Goal: Task Accomplishment & Management: Use online tool/utility

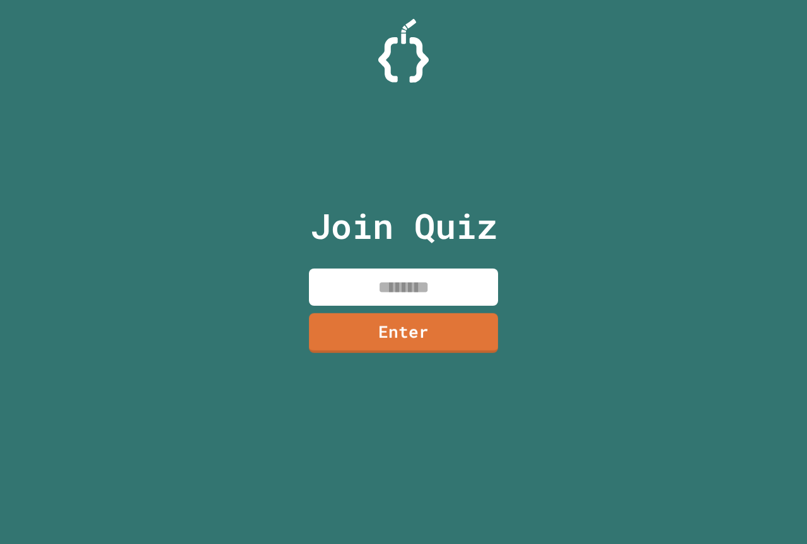
click at [395, 291] on input at bounding box center [403, 287] width 189 height 37
type input "********"
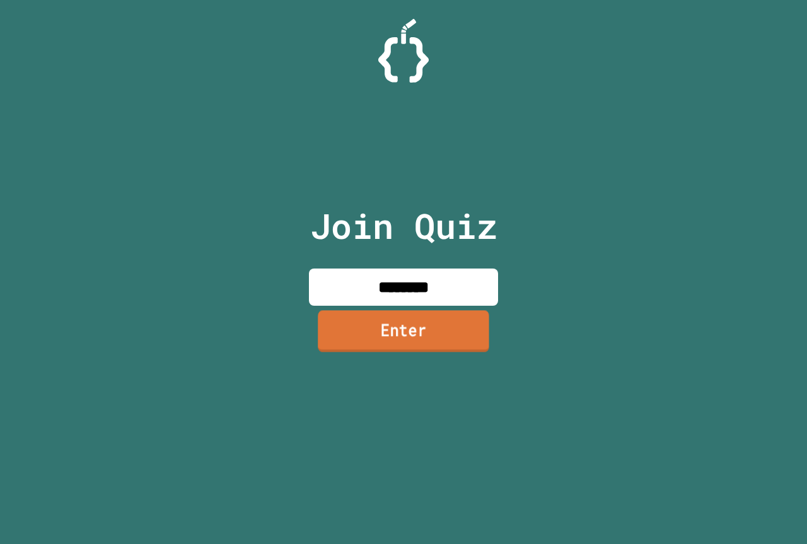
click at [463, 327] on link "Enter" at bounding box center [403, 331] width 171 height 42
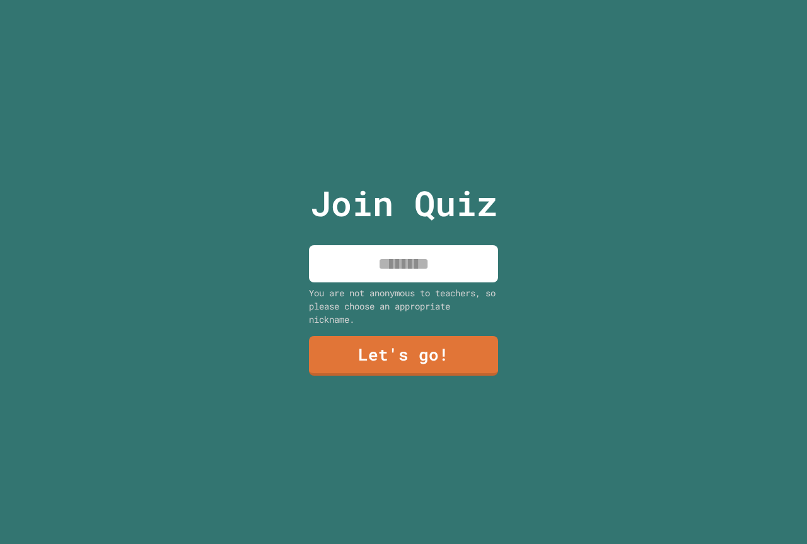
drag, startPoint x: 405, startPoint y: 267, endPoint x: 393, endPoint y: 270, distance: 11.8
click at [404, 267] on input at bounding box center [403, 263] width 189 height 37
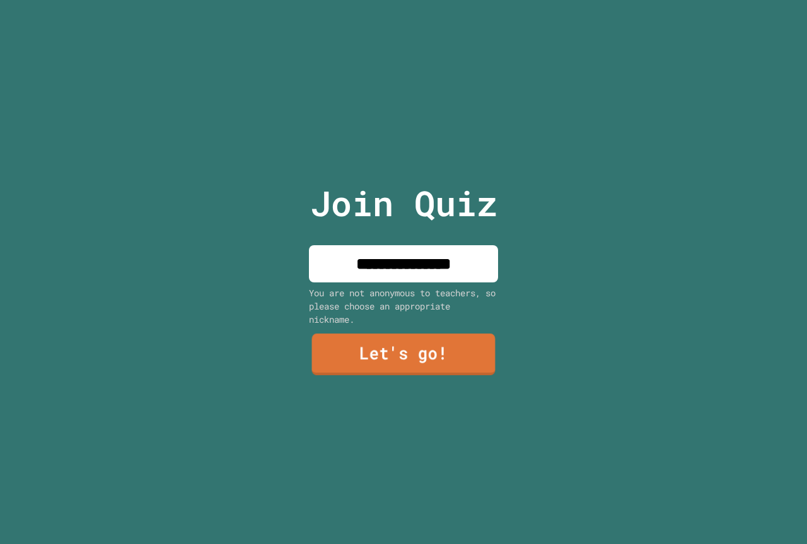
type input "**********"
click at [425, 364] on link "Let's go!" at bounding box center [403, 355] width 183 height 42
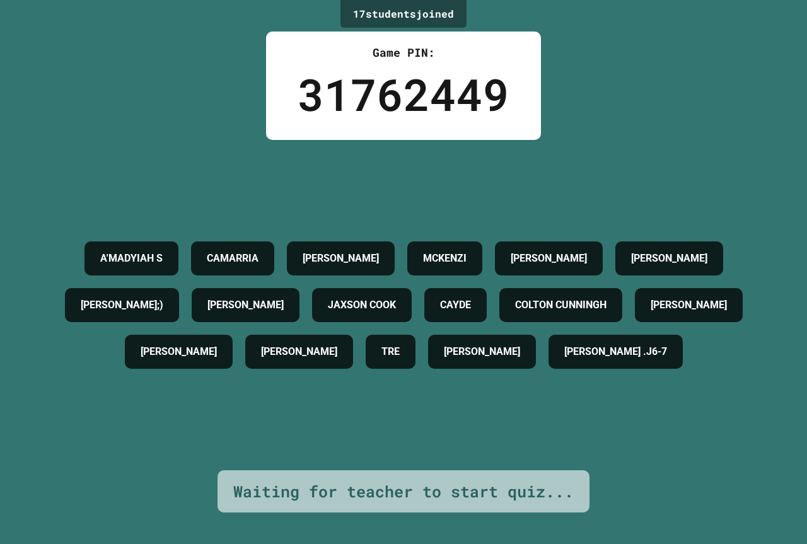
drag, startPoint x: 199, startPoint y: 361, endPoint x: 281, endPoint y: 379, distance: 84.6
click at [233, 369] on div "[PERSON_NAME]" at bounding box center [179, 352] width 108 height 34
click at [206, 375] on div "A'MADYIAH S CAMARRIA [PERSON_NAME] [PERSON_NAME] [PERSON_NAME];) [PERSON_NAME] …" at bounding box center [404, 305] width 744 height 140
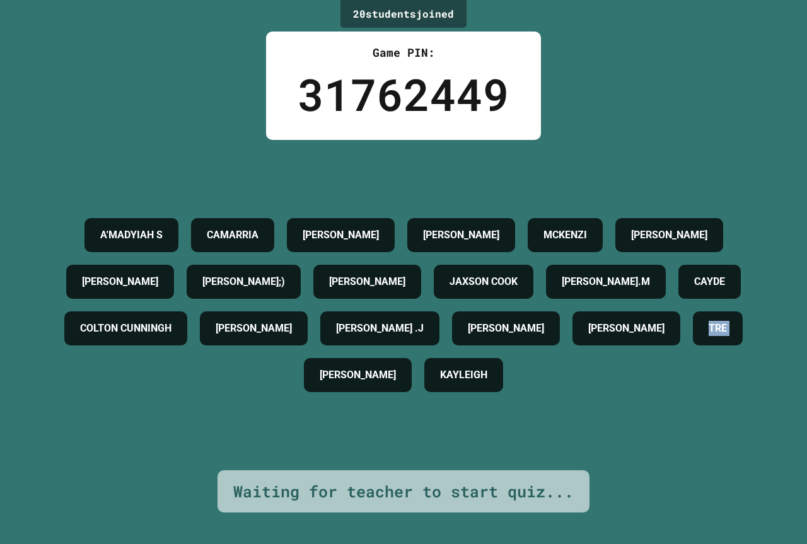
drag, startPoint x: 357, startPoint y: 423, endPoint x: 424, endPoint y: 422, distance: 66.8
click at [424, 398] on div "A'MADYIAH S CAMARRIA [PERSON_NAME] [PERSON_NAME] [PERSON_NAME] C [PERSON_NAME];…" at bounding box center [404, 305] width 744 height 187
click at [709, 336] on h4 "TRE" at bounding box center [718, 328] width 18 height 15
click at [573, 346] on div "[PERSON_NAME]" at bounding box center [627, 328] width 108 height 34
drag, startPoint x: 320, startPoint y: 400, endPoint x: 410, endPoint y: 410, distance: 90.7
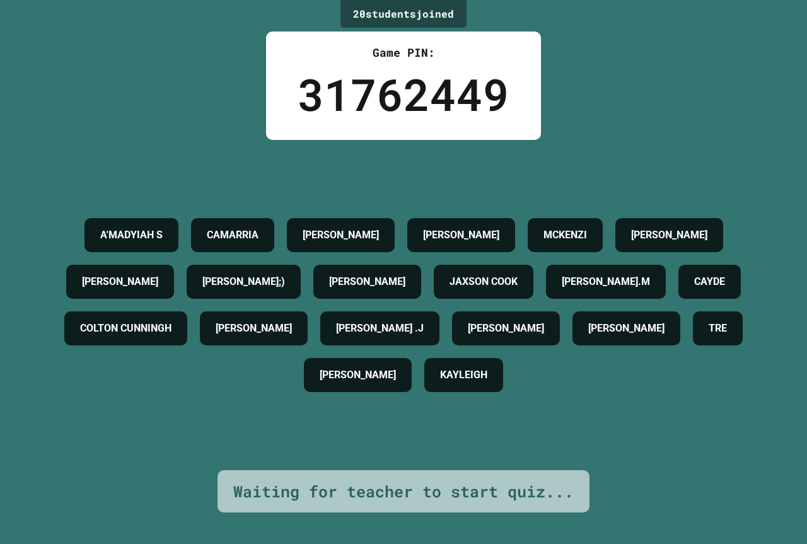
click at [410, 398] on div "A'MADYIAH S CAMARRIA [PERSON_NAME] [PERSON_NAME] [PERSON_NAME] C [PERSON_NAME];…" at bounding box center [404, 305] width 744 height 187
click at [693, 346] on div "TRE" at bounding box center [718, 328] width 50 height 34
drag, startPoint x: 374, startPoint y: 406, endPoint x: 414, endPoint y: 406, distance: 40.4
click at [414, 398] on div "A'MADYIAH S CAMARRIA [PERSON_NAME] [PERSON_NAME] [PERSON_NAME] C [PERSON_NAME];…" at bounding box center [404, 305] width 744 height 187
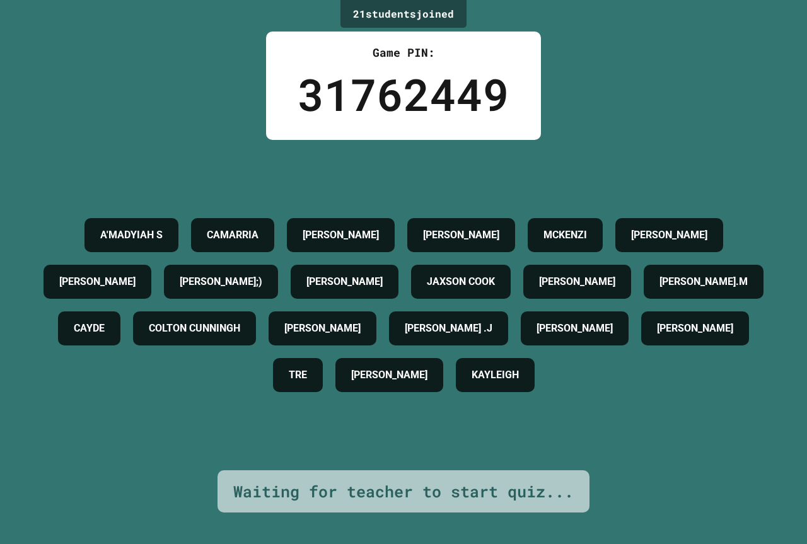
click at [503, 346] on div "A'MADYIAH S CAMARRIA [PERSON_NAME] [PERSON_NAME] [PERSON_NAME] C [PERSON_NAME];…" at bounding box center [404, 305] width 744 height 187
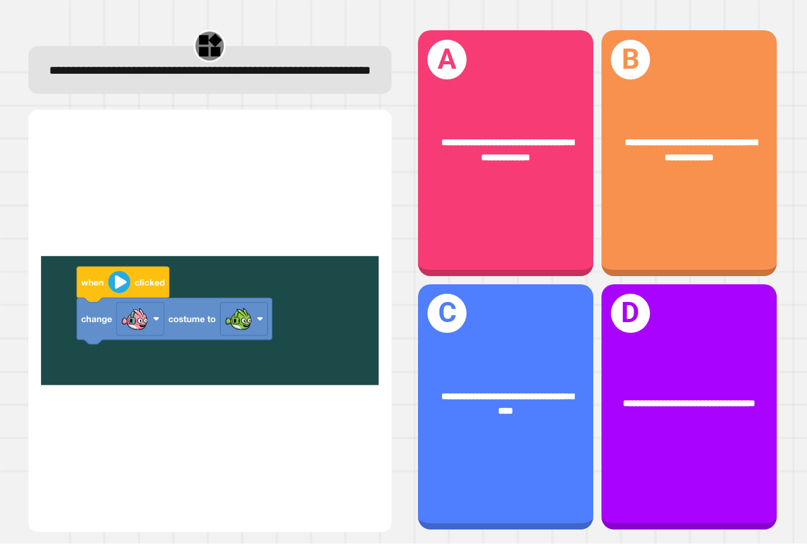
click at [103, 320] on img at bounding box center [210, 320] width 338 height 391
click at [131, 317] on img at bounding box center [210, 320] width 338 height 391
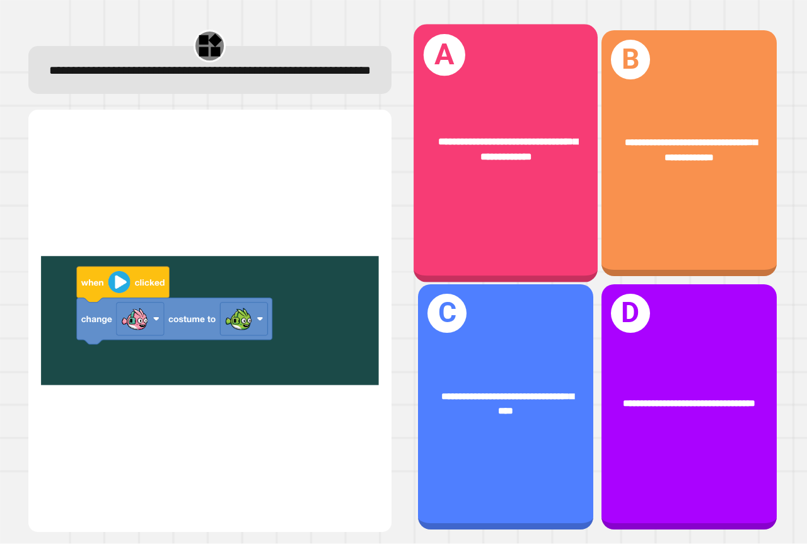
click at [456, 180] on div "**********" at bounding box center [506, 150] width 184 height 71
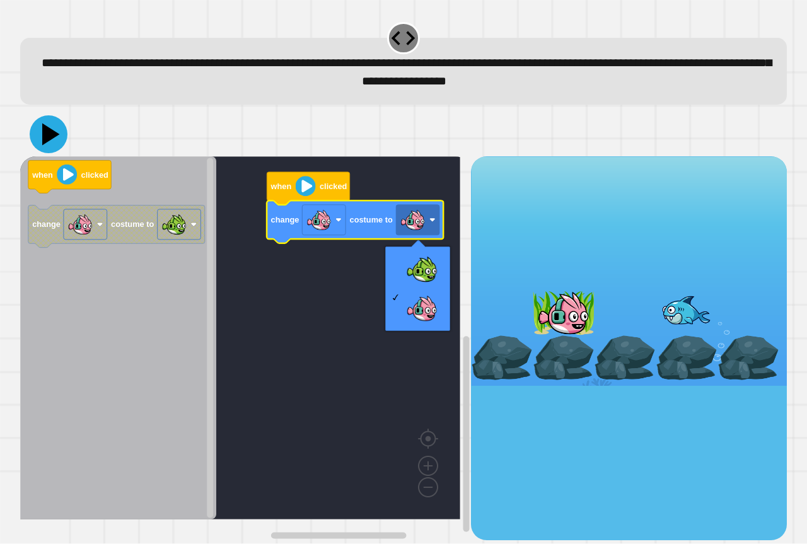
click at [48, 137] on icon at bounding box center [51, 135] width 18 height 22
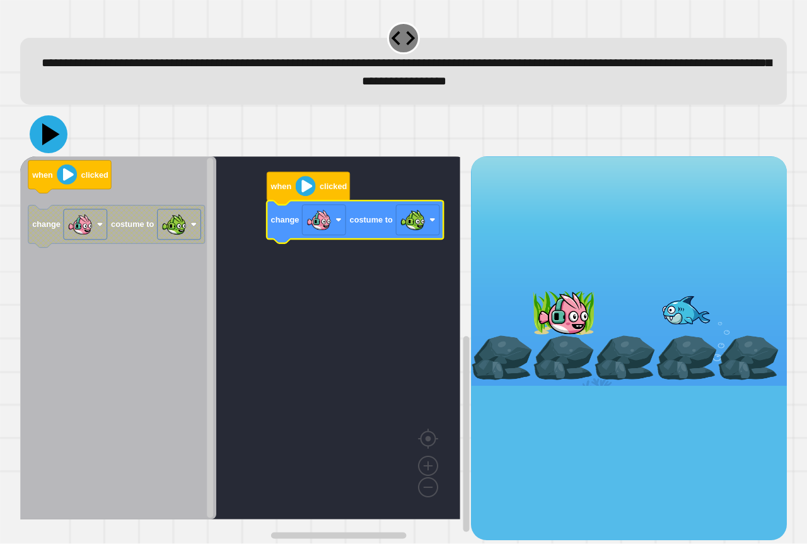
click at [36, 129] on icon at bounding box center [49, 134] width 38 height 38
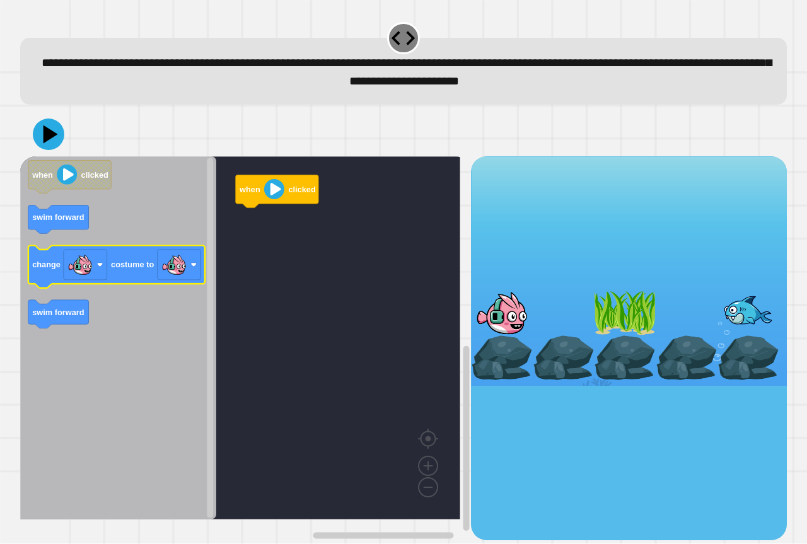
click at [116, 273] on icon "Blockly Workspace" at bounding box center [116, 267] width 177 height 42
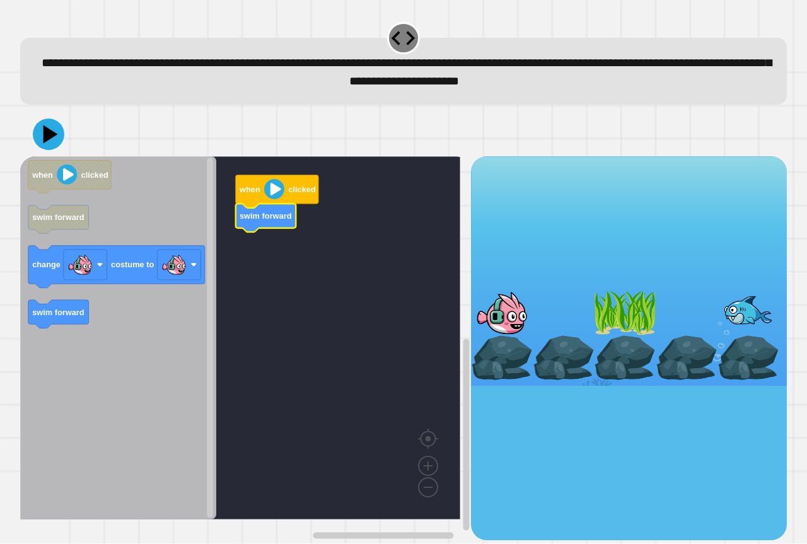
click at [52, 298] on icon "Blockly Workspace" at bounding box center [118, 337] width 196 height 363
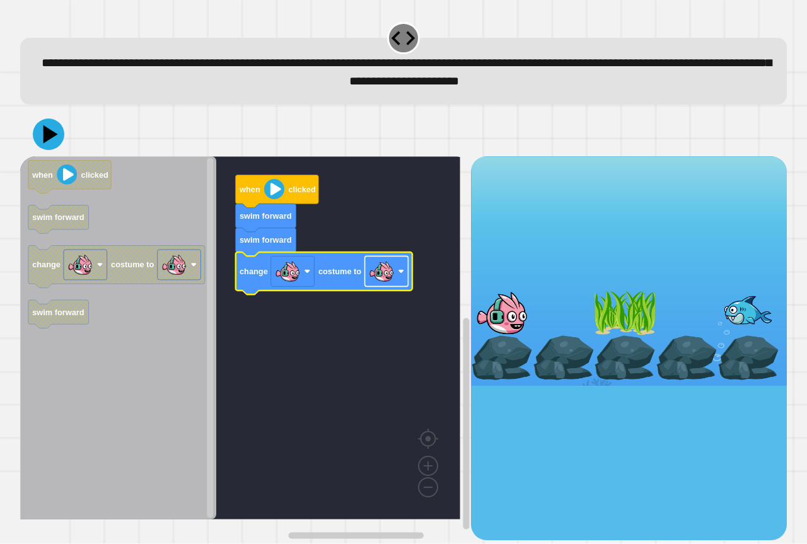
click at [387, 272] on image "Blockly Workspace" at bounding box center [381, 271] width 25 height 25
click at [55, 133] on icon at bounding box center [49, 134] width 38 height 38
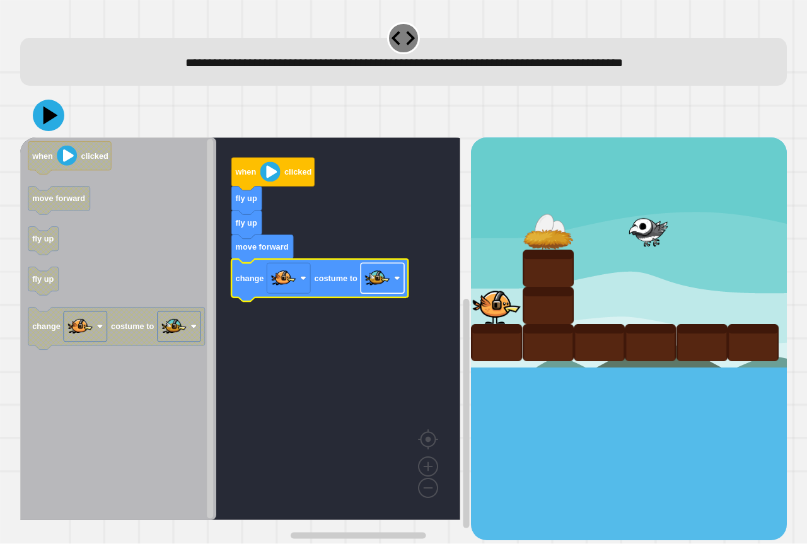
click at [379, 270] on image "Blockly Workspace" at bounding box center [377, 278] width 25 height 25
click at [55, 114] on icon at bounding box center [49, 115] width 38 height 38
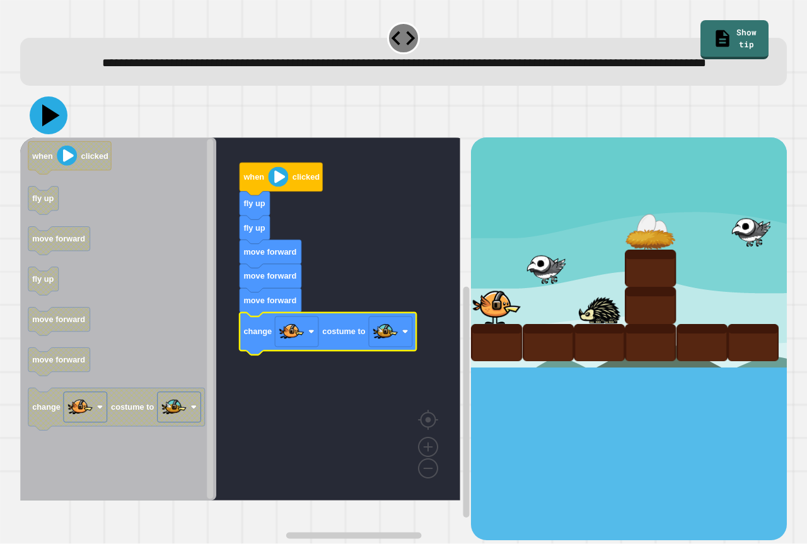
click at [44, 123] on icon at bounding box center [49, 115] width 38 height 38
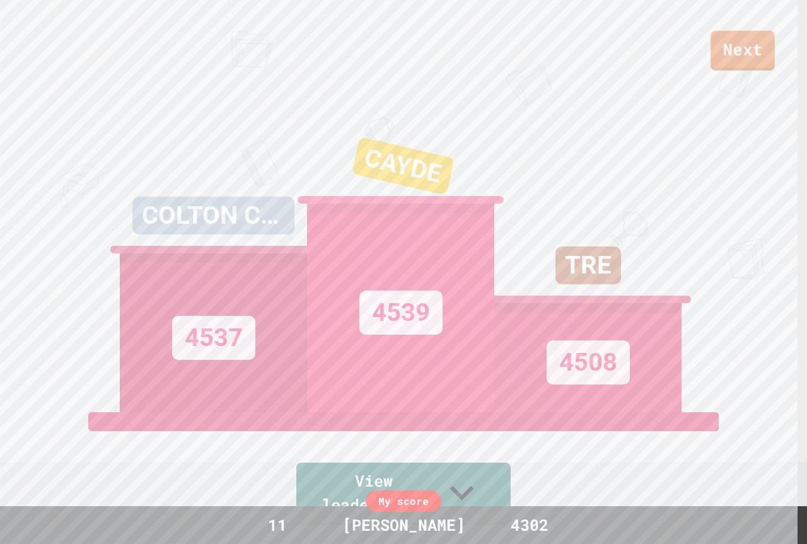
click at [741, 28] on div "Next" at bounding box center [403, 35] width 807 height 71
click at [743, 38] on link "Next" at bounding box center [742, 51] width 67 height 42
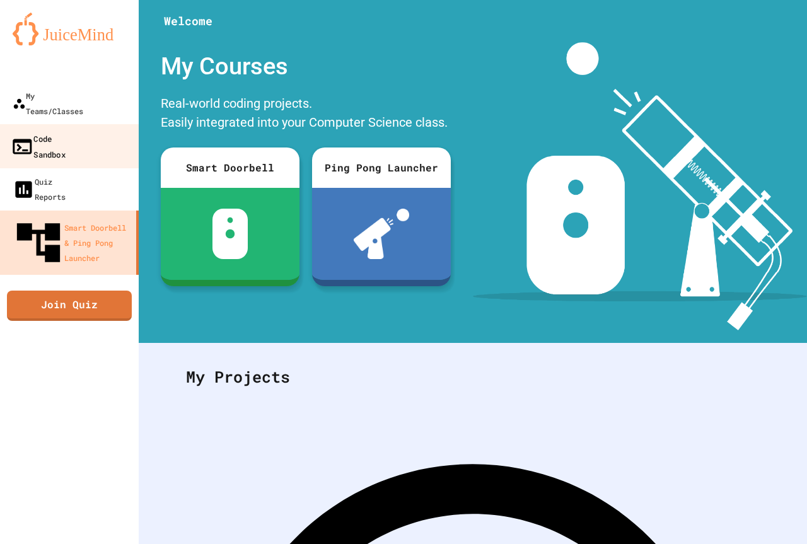
click at [56, 131] on div "Code Sandbox" at bounding box center [38, 146] width 55 height 31
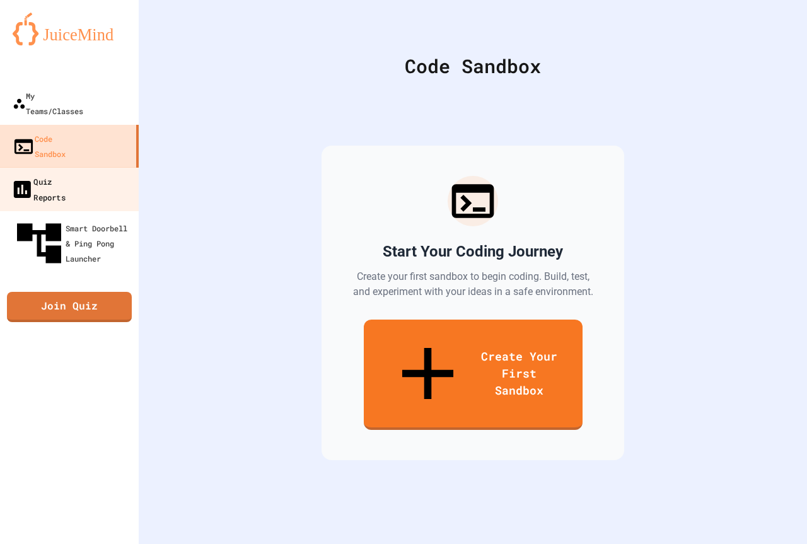
click at [32, 167] on link "Quiz Reports" at bounding box center [69, 189] width 143 height 44
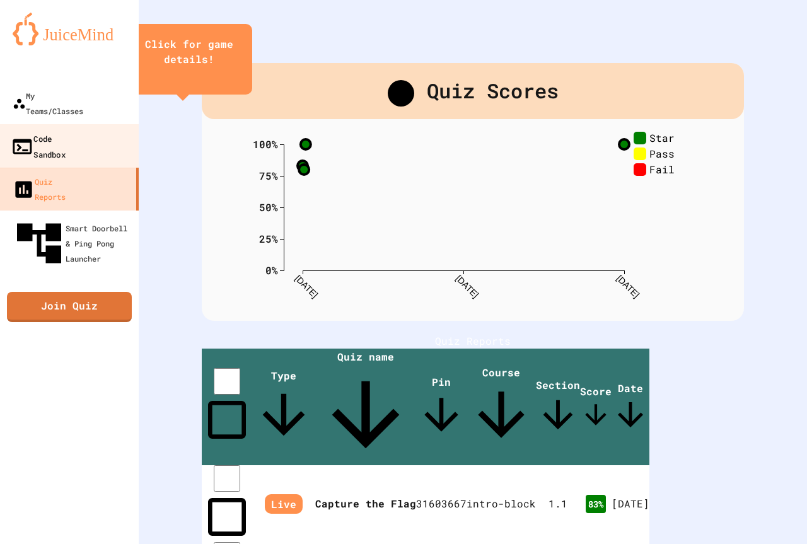
click at [64, 124] on link "Code Sandbox" at bounding box center [69, 146] width 143 height 44
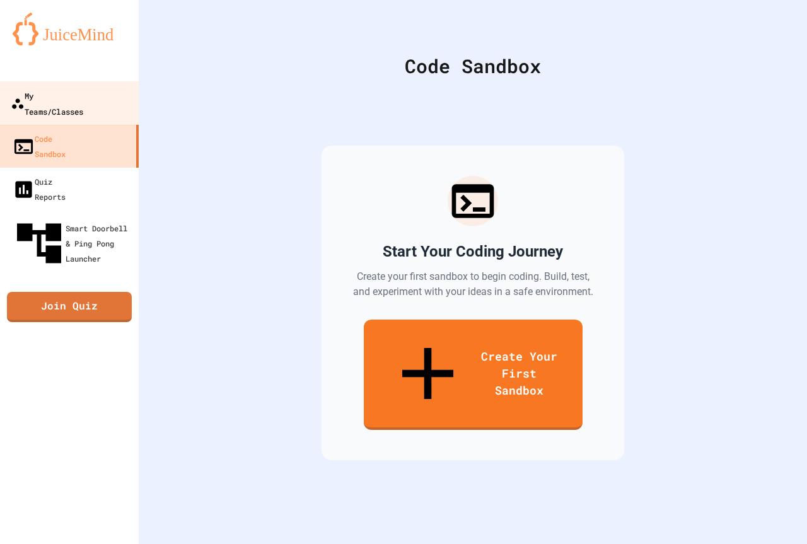
click at [50, 95] on div "My Teams/Classes" at bounding box center [47, 103] width 73 height 31
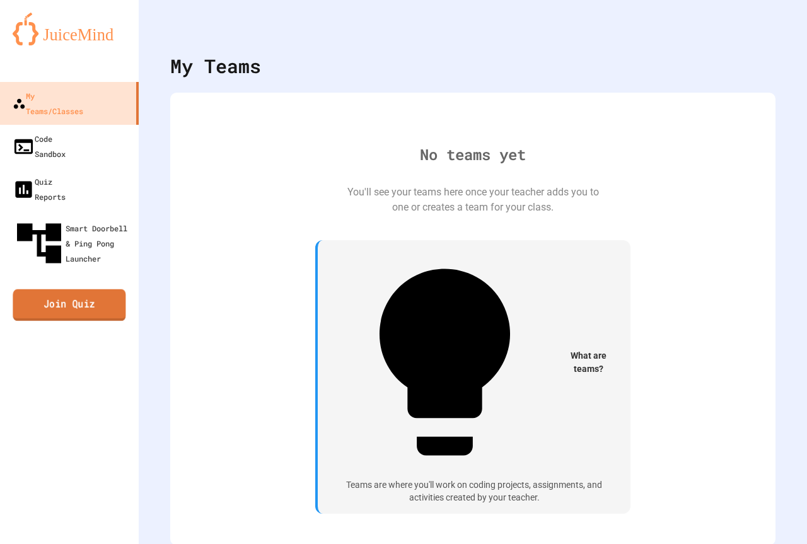
click at [69, 289] on link "Join Quiz" at bounding box center [69, 305] width 113 height 32
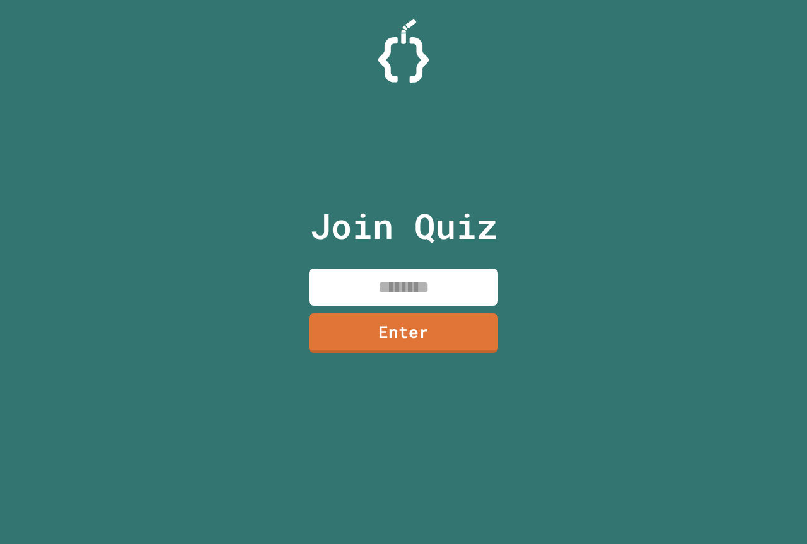
click at [402, 285] on input at bounding box center [403, 287] width 189 height 37
type input "********"
click at [445, 332] on link "Enter" at bounding box center [403, 332] width 183 height 42
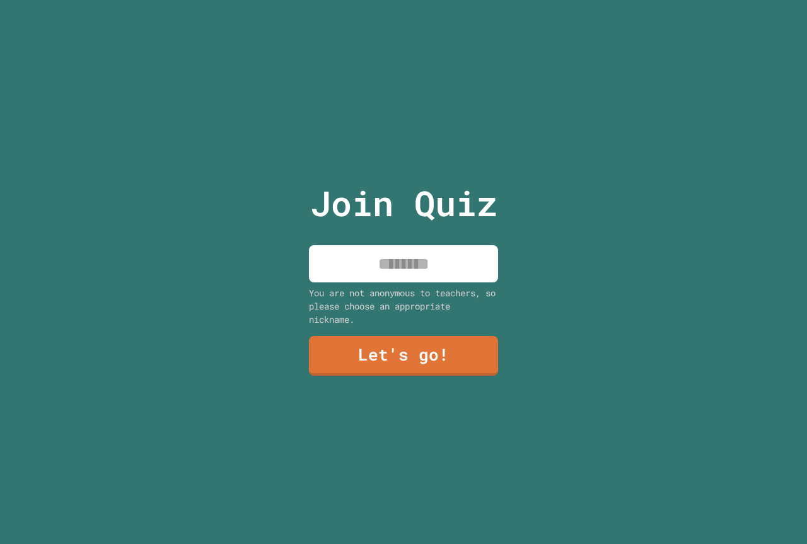
click at [409, 264] on input at bounding box center [403, 263] width 189 height 37
click at [417, 259] on input "********" at bounding box center [403, 263] width 189 height 37
type input "*********"
click at [461, 340] on link "Let's go!" at bounding box center [403, 355] width 192 height 42
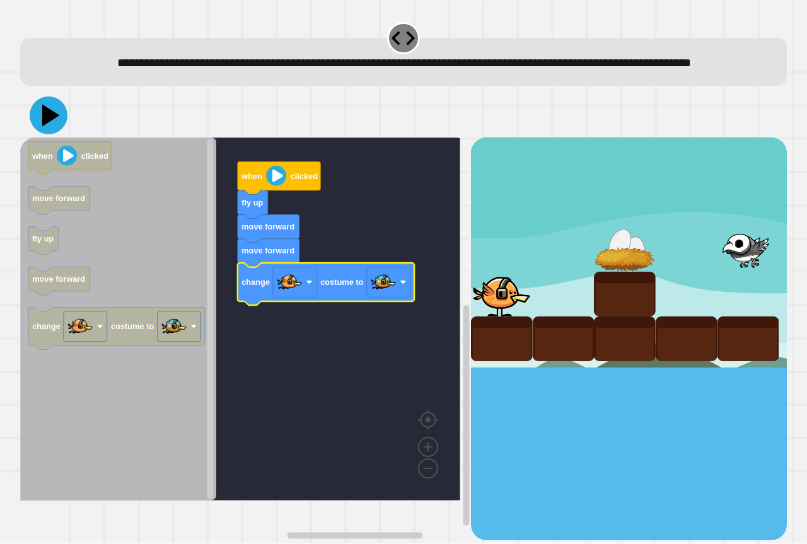
click at [57, 134] on icon at bounding box center [49, 115] width 38 height 38
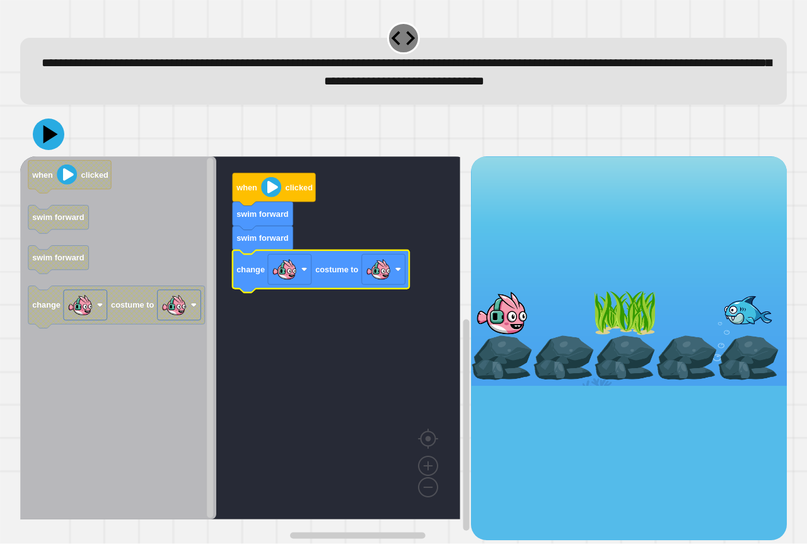
click at [52, 156] on div at bounding box center [403, 134] width 767 height 44
click at [49, 154] on div at bounding box center [403, 134] width 767 height 44
click at [48, 150] on icon at bounding box center [48, 134] width 37 height 37
click at [387, 270] on image "Blockly Workspace" at bounding box center [378, 269] width 25 height 25
click at [56, 133] on icon at bounding box center [49, 134] width 38 height 38
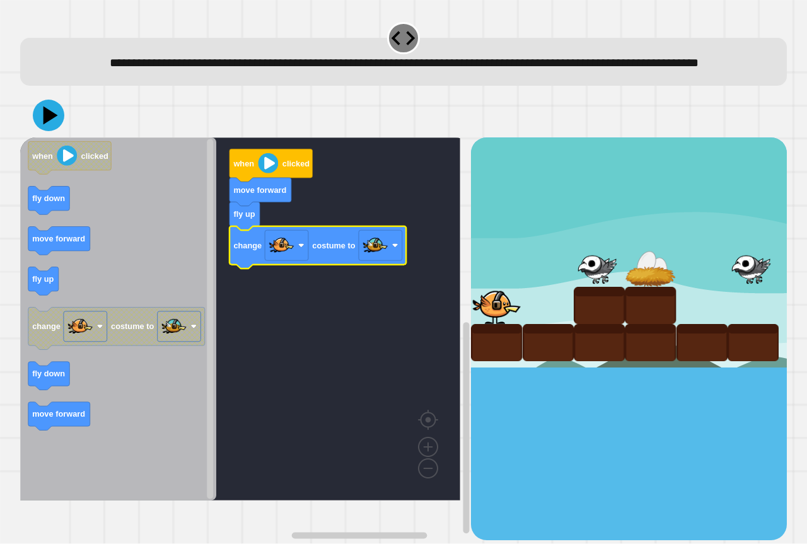
click at [86, 293] on icon "Blockly Workspace" at bounding box center [118, 318] width 196 height 363
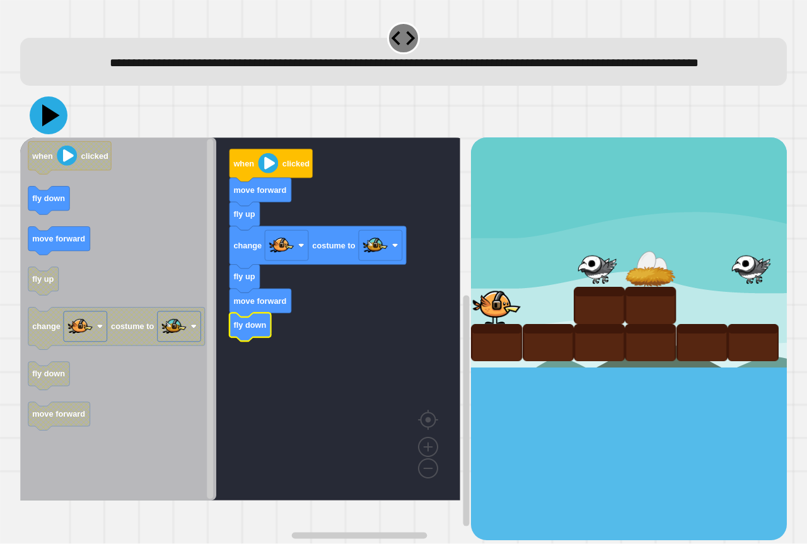
click at [42, 134] on icon at bounding box center [49, 115] width 38 height 38
click at [51, 134] on icon at bounding box center [49, 115] width 38 height 38
click at [322, 369] on rect "Blockly Workspace" at bounding box center [240, 318] width 440 height 363
click at [53, 125] on icon at bounding box center [49, 116] width 32 height 32
click at [53, 125] on icon at bounding box center [49, 115] width 38 height 38
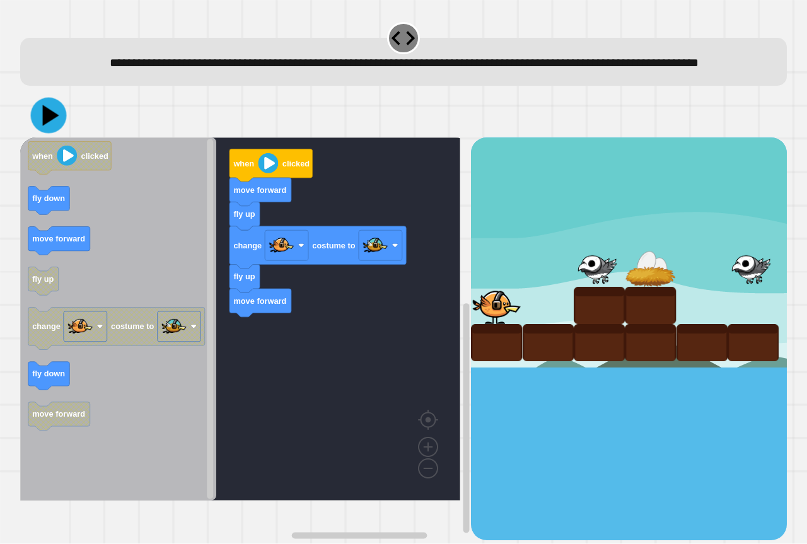
click at [28, 127] on div at bounding box center [403, 115] width 767 height 44
click at [44, 127] on icon at bounding box center [49, 115] width 38 height 38
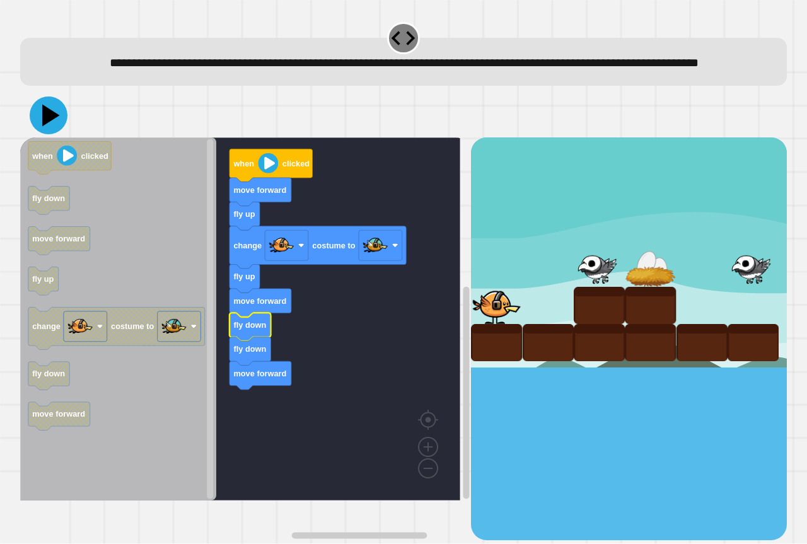
click at [48, 127] on icon at bounding box center [51, 116] width 18 height 22
click at [339, 477] on rect "Blockly Workspace" at bounding box center [240, 318] width 440 height 363
click at [424, 457] on image "Blockly Workspace" at bounding box center [428, 418] width 61 height 78
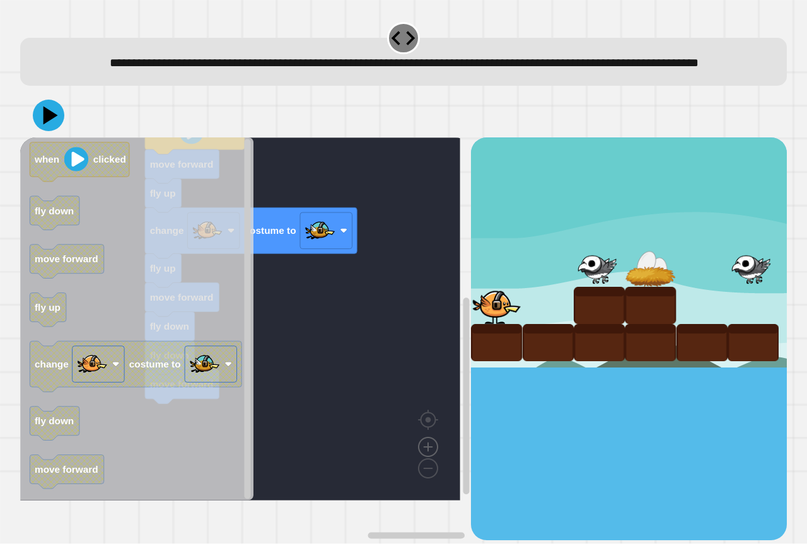
click at [424, 457] on image "Blockly Workspace" at bounding box center [428, 418] width 61 height 78
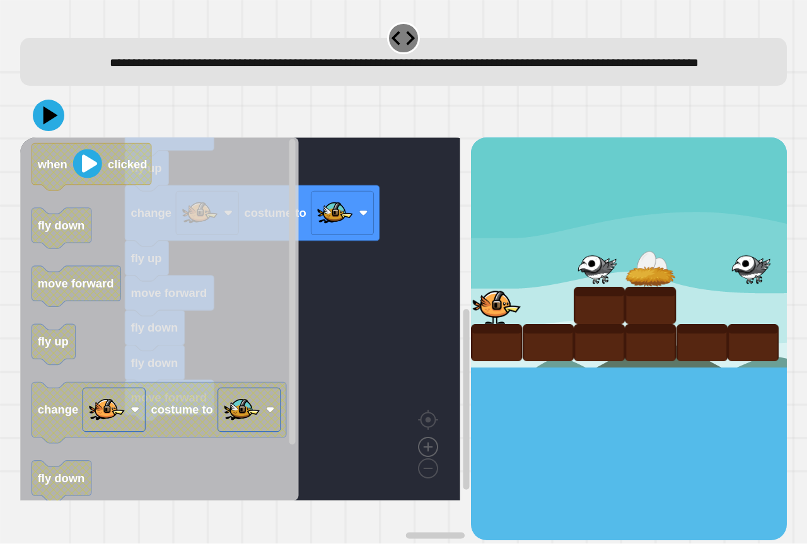
click at [424, 457] on image "Blockly Workspace" at bounding box center [428, 418] width 61 height 78
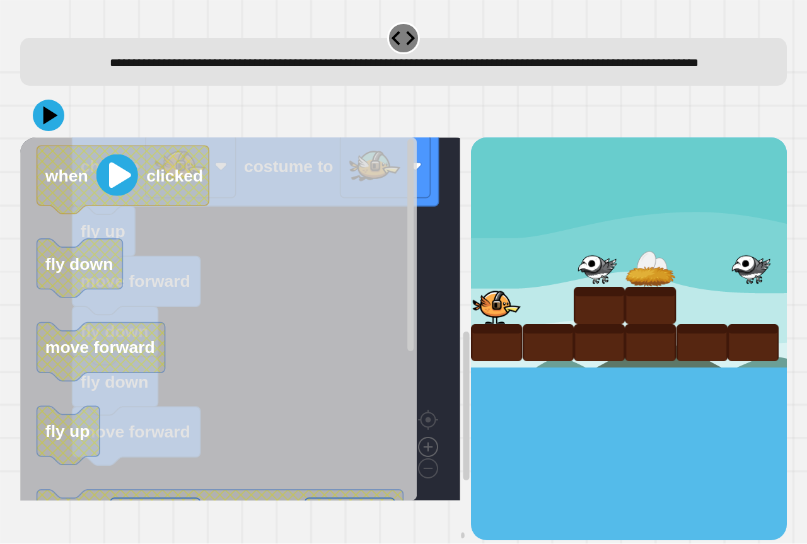
click at [424, 457] on image "Blockly Workspace" at bounding box center [428, 418] width 61 height 78
click at [424, 470] on div "move forward fly up change costume to fly up move forward fly down fly down mov…" at bounding box center [245, 338] width 451 height 402
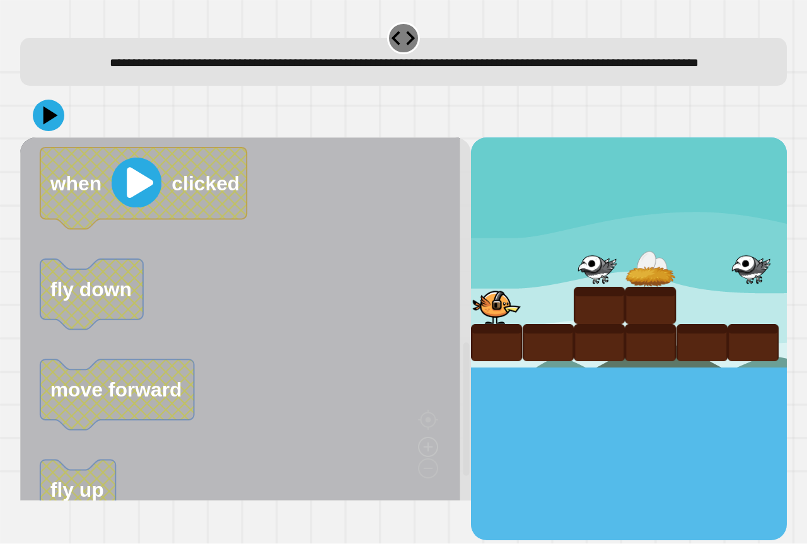
click at [424, 470] on icon "Blockly Workspace" at bounding box center [257, 318] width 474 height 363
click at [430, 491] on icon "Blockly Workspace" at bounding box center [257, 318] width 474 height 363
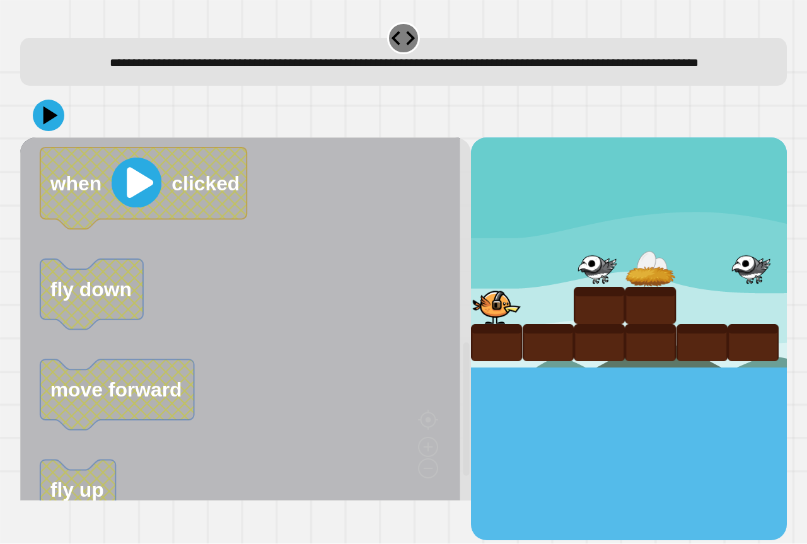
click at [436, 441] on icon "Blockly Workspace" at bounding box center [257, 318] width 474 height 363
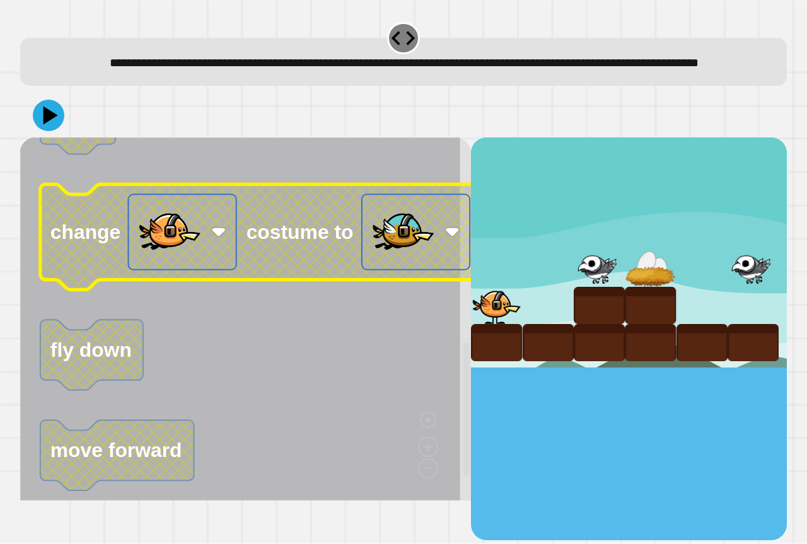
click at [209, 270] on rect "Blockly Workspace" at bounding box center [183, 232] width 108 height 75
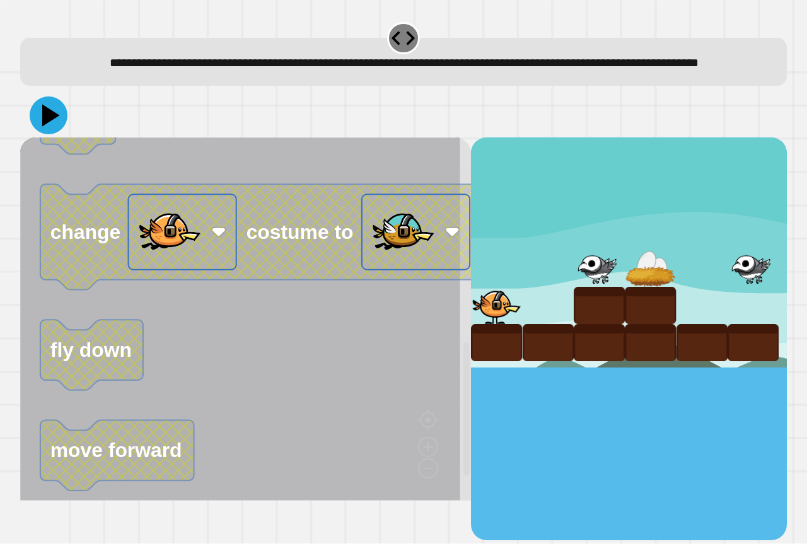
click at [39, 134] on icon at bounding box center [49, 115] width 38 height 38
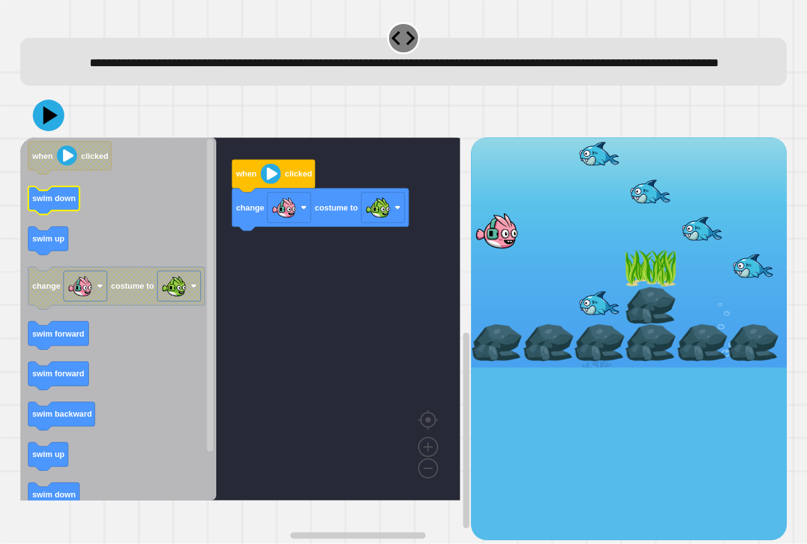
click at [44, 215] on icon "Blockly Workspace" at bounding box center [53, 201] width 51 height 28
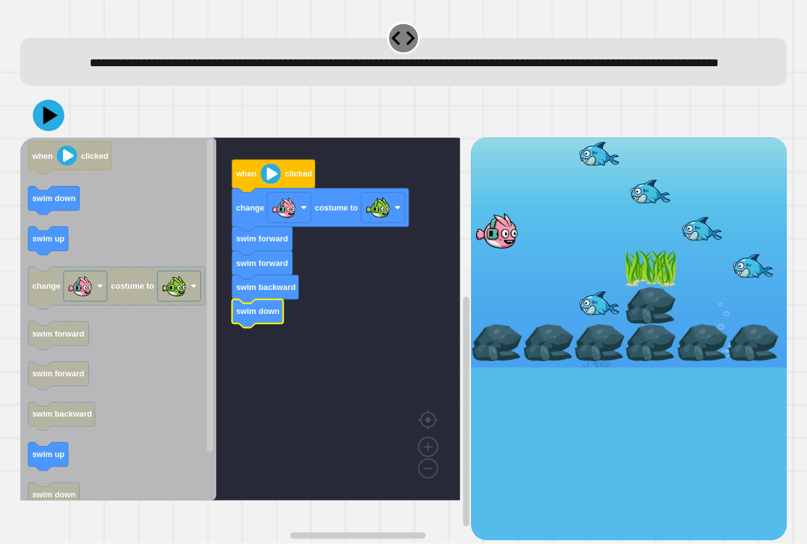
click at [42, 120] on div at bounding box center [403, 115] width 767 height 44
click at [45, 126] on icon at bounding box center [49, 115] width 38 height 38
click at [286, 293] on text "swim backward" at bounding box center [266, 287] width 60 height 9
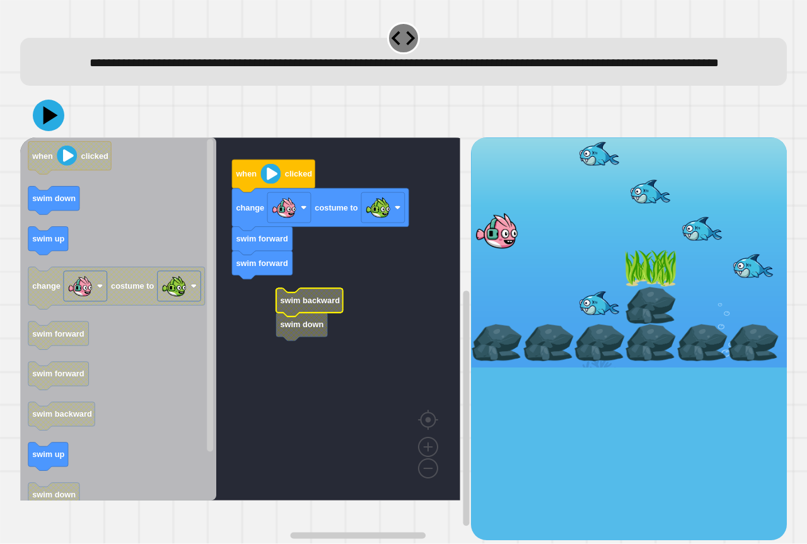
click at [312, 366] on rect "Blockly Workspace" at bounding box center [240, 318] width 440 height 363
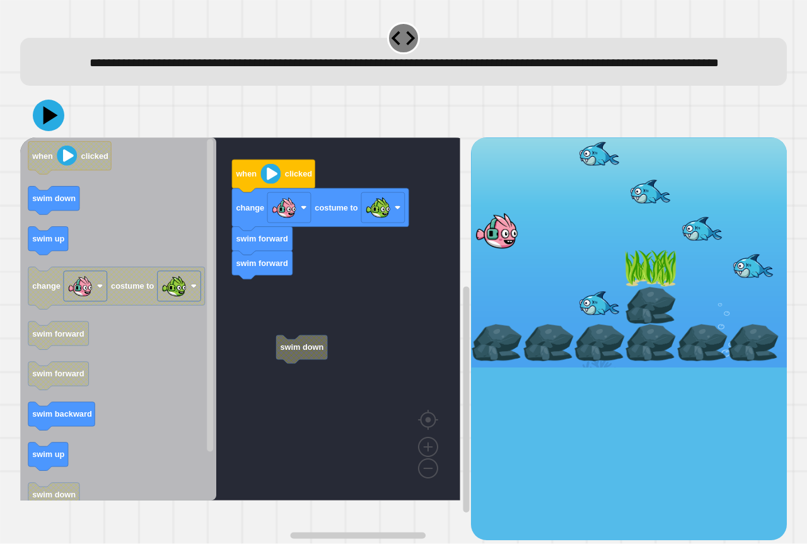
click at [259, 308] on rect "Blockly Workspace" at bounding box center [240, 318] width 440 height 363
click at [286, 344] on rect "Blockly Workspace" at bounding box center [240, 318] width 440 height 363
click at [292, 353] on rect "Blockly Workspace" at bounding box center [240, 318] width 440 height 363
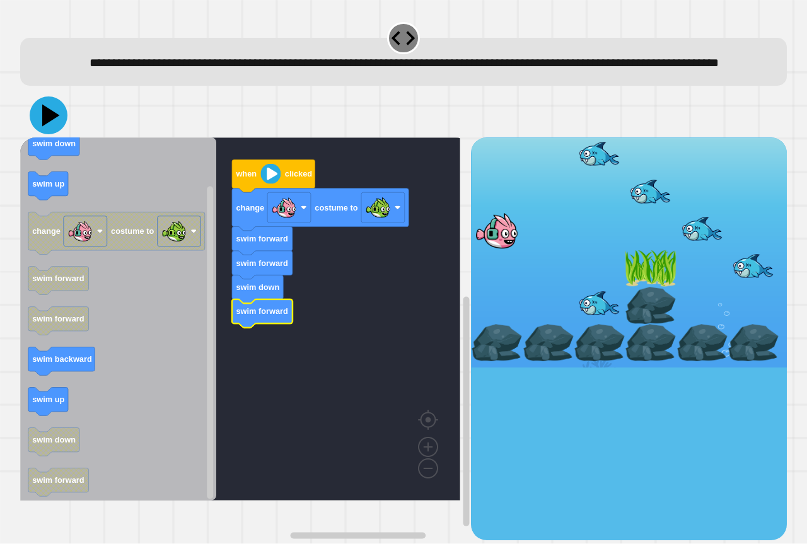
click at [43, 134] on icon at bounding box center [49, 115] width 38 height 38
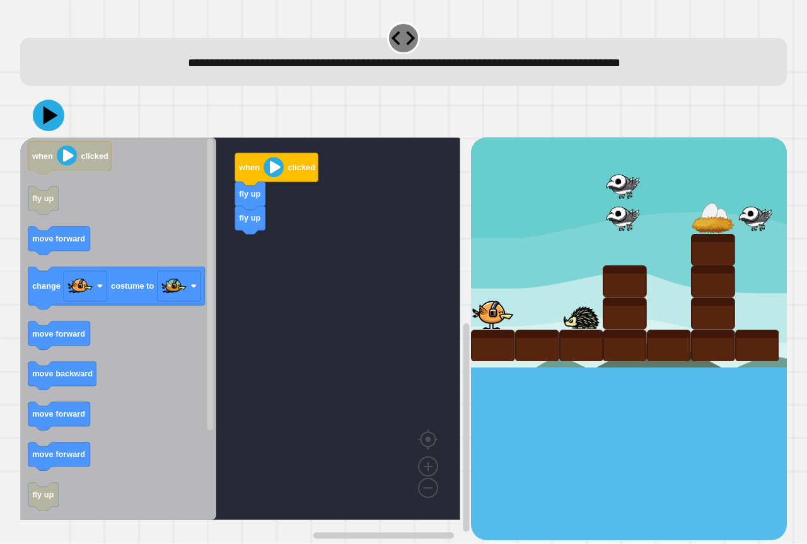
click at [255, 262] on div "when clicked fly up fly up when clicked fly up move forward change costume to m…" at bounding box center [245, 338] width 451 height 402
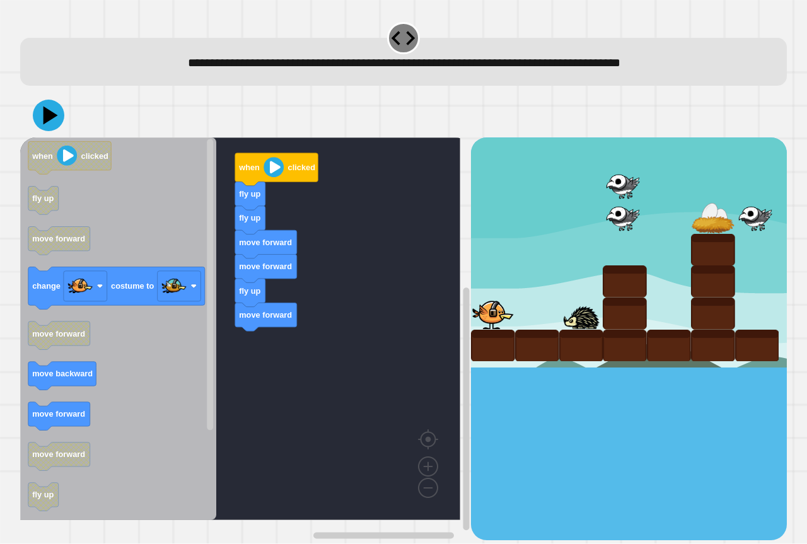
click at [285, 392] on div "when clicked fly up fly up move forward move forward fly up move forward when c…" at bounding box center [245, 338] width 451 height 402
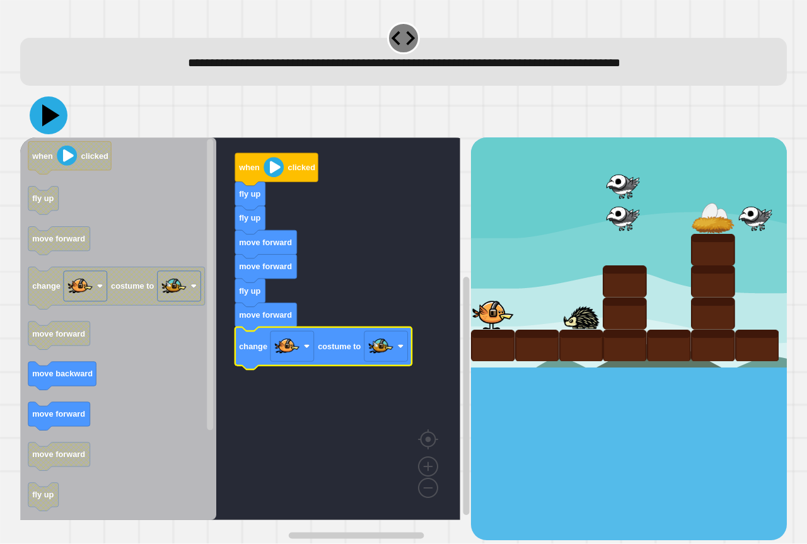
click at [57, 109] on icon at bounding box center [49, 115] width 38 height 38
click at [388, 188] on rect "Blockly Workspace" at bounding box center [240, 328] width 440 height 383
click at [375, 203] on rect "Blockly Workspace" at bounding box center [240, 328] width 440 height 383
click at [395, 320] on rect "Blockly Workspace" at bounding box center [240, 328] width 440 height 383
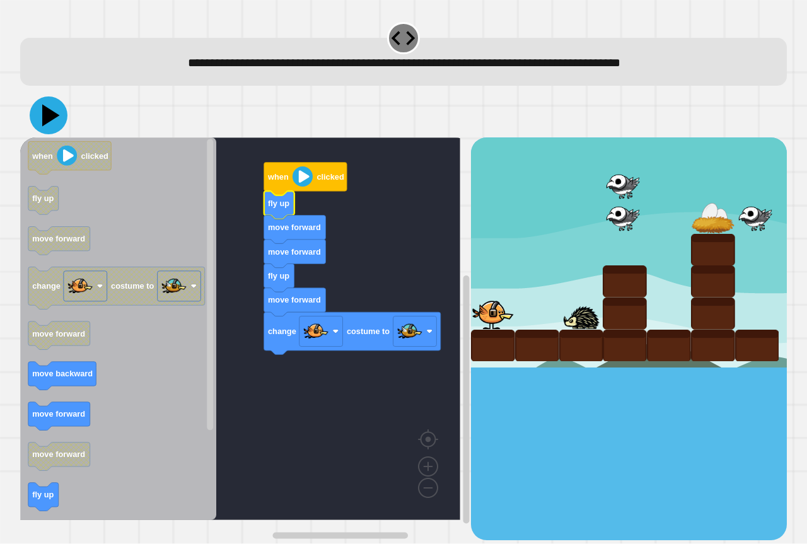
click at [55, 108] on icon at bounding box center [49, 115] width 38 height 38
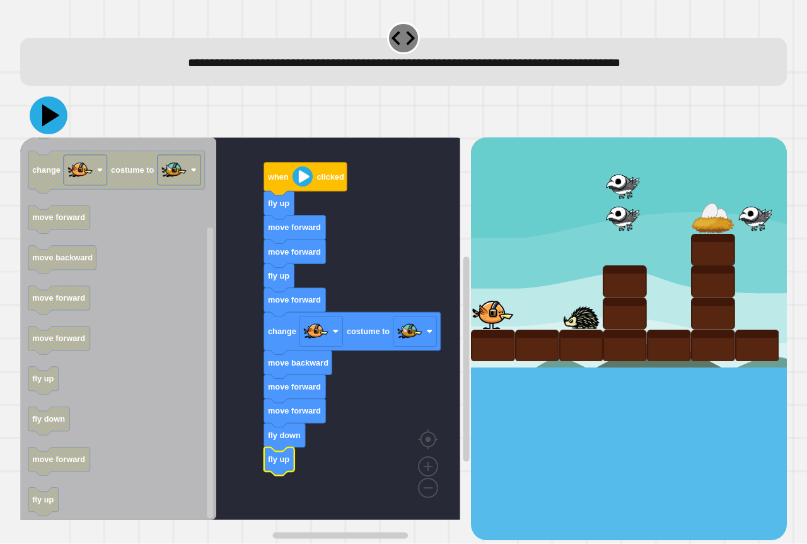
click at [52, 117] on icon at bounding box center [51, 116] width 18 height 22
click at [42, 114] on icon at bounding box center [49, 115] width 38 height 38
click at [57, 112] on icon at bounding box center [49, 115] width 38 height 38
click at [26, 119] on div at bounding box center [403, 115] width 767 height 44
click at [42, 113] on icon at bounding box center [48, 115] width 33 height 33
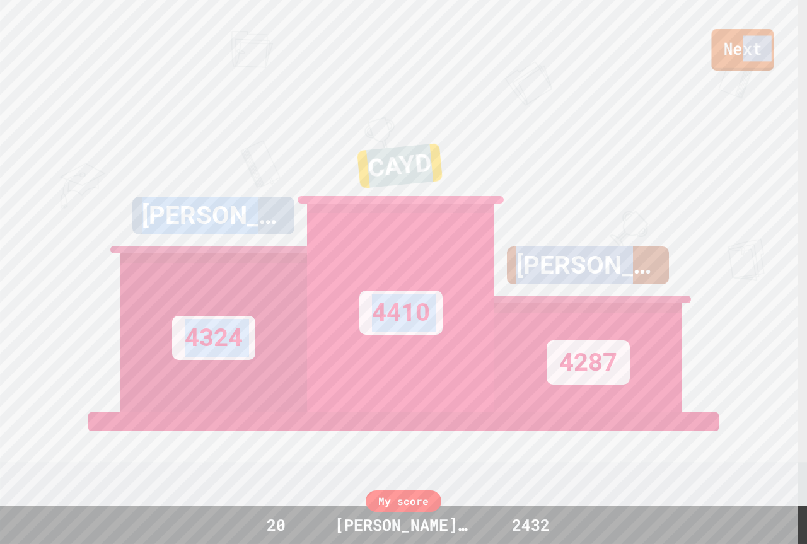
click at [745, 74] on div "Next [PERSON_NAME] C 4324 CAYD 4410 [PERSON_NAME];) 4287 View leaderboard" at bounding box center [403, 272] width 807 height 544
click at [739, 62] on link "Next" at bounding box center [742, 51] width 67 height 42
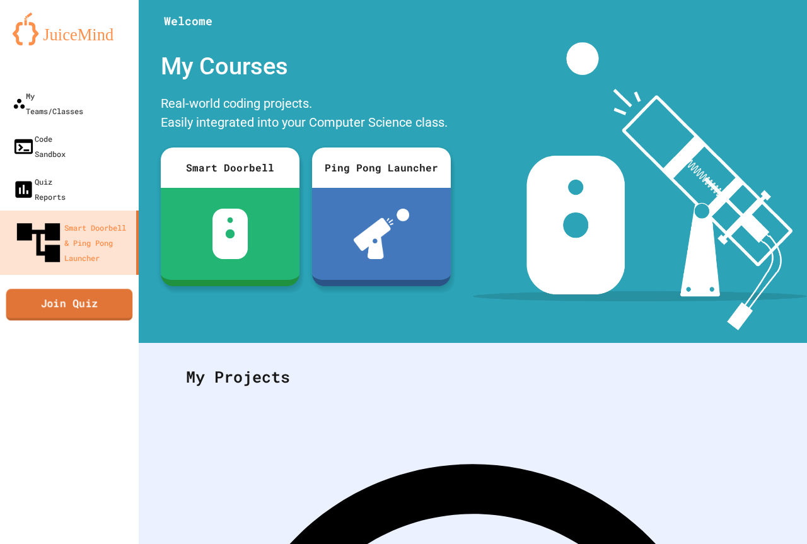
click at [29, 289] on link "Join Quiz" at bounding box center [69, 305] width 127 height 32
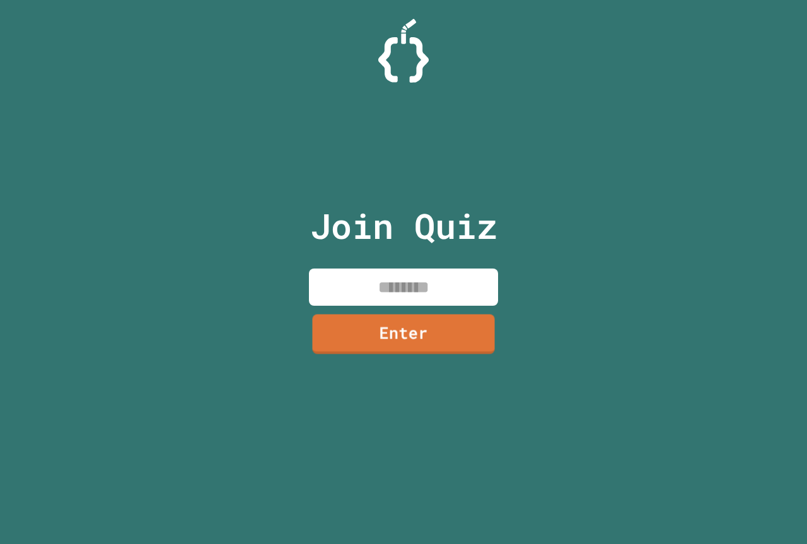
click at [412, 289] on input at bounding box center [403, 287] width 189 height 37
paste input "********"
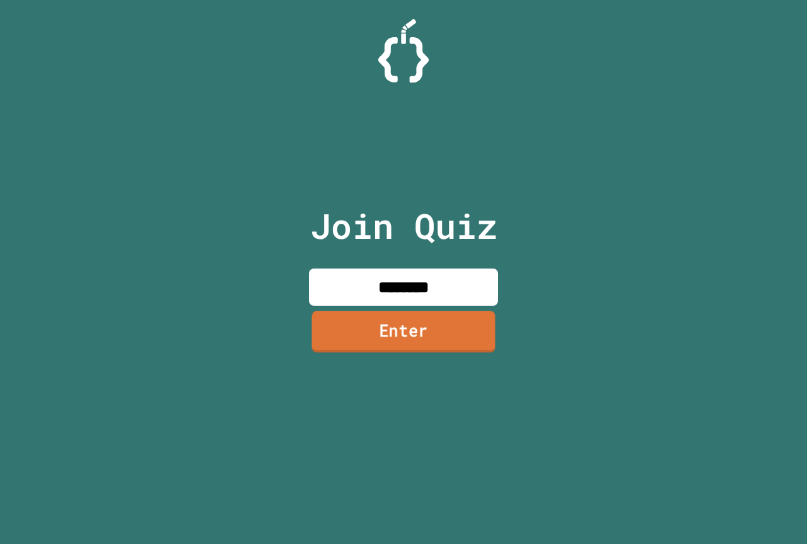
type input "********"
click at [414, 330] on link "Enter" at bounding box center [404, 332] width 192 height 42
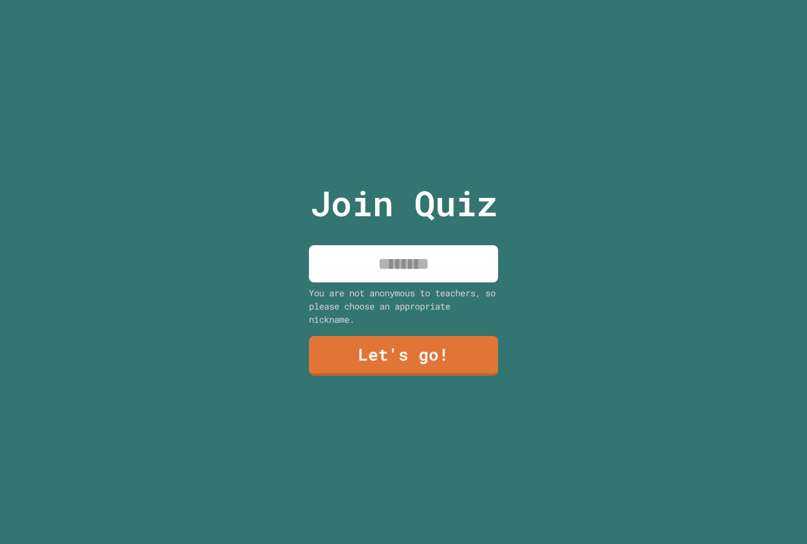
click at [363, 230] on div "Join Quiz You are not anonymous to teachers, so please choose an appropriate ni…" at bounding box center [404, 272] width 212 height 544
click at [392, 276] on input at bounding box center [403, 263] width 189 height 37
type input "*"
click at [468, 256] on input "**********" at bounding box center [403, 263] width 189 height 37
click at [465, 257] on input "**********" at bounding box center [403, 263] width 189 height 37
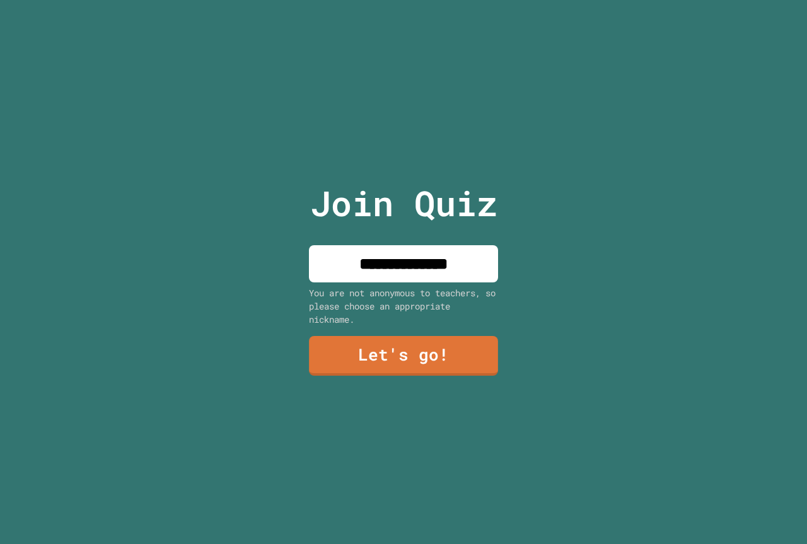
click at [467, 253] on input "**********" at bounding box center [403, 263] width 189 height 37
type input "**********"
click at [410, 366] on link "Let's go!" at bounding box center [403, 355] width 187 height 42
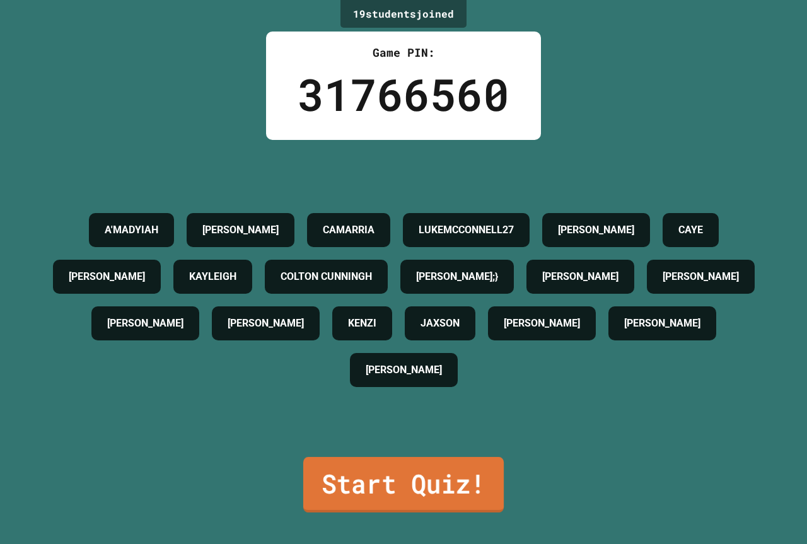
click at [379, 457] on link "Start Quiz!" at bounding box center [403, 484] width 201 height 55
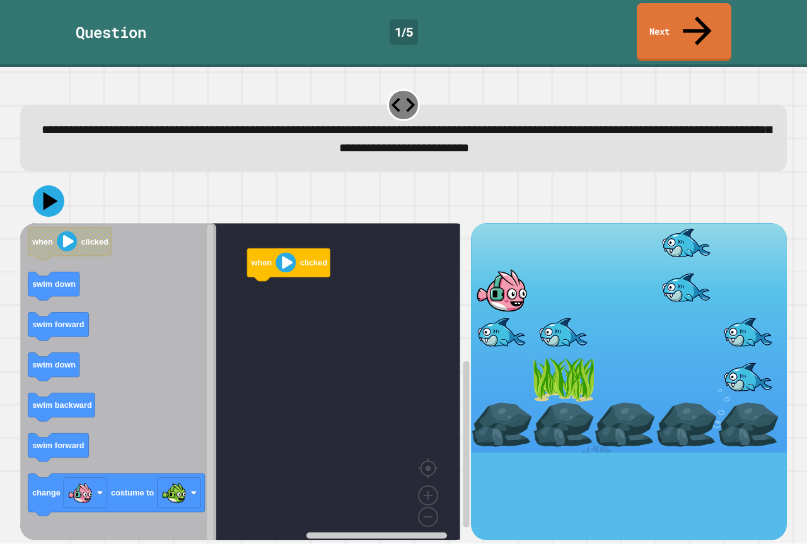
click at [18, 175] on div "when clicked when clicked swim down swim forward swim down swim backward swim f…" at bounding box center [403, 359] width 775 height 369
click at [38, 183] on icon at bounding box center [48, 201] width 36 height 36
click at [125, 371] on icon "Blockly Workspace" at bounding box center [118, 386] width 196 height 326
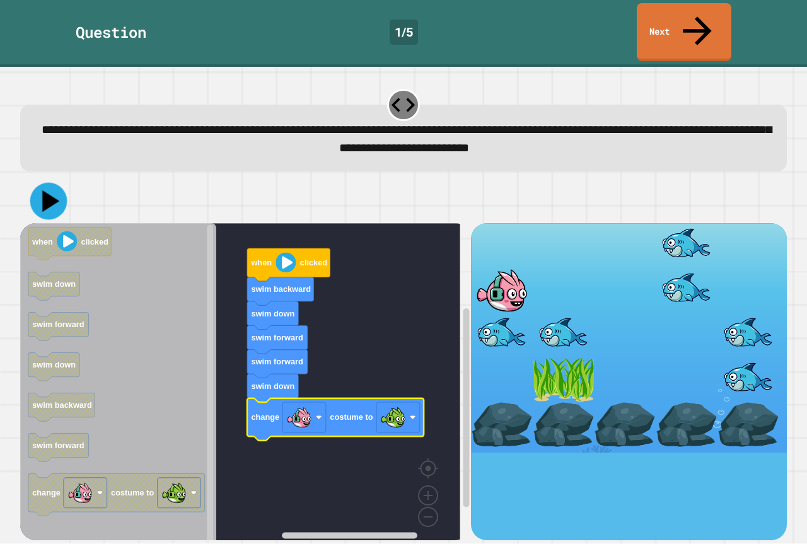
click at [32, 183] on button at bounding box center [48, 201] width 37 height 37
click at [68, 179] on div at bounding box center [403, 201] width 767 height 44
click at [673, 8] on link "Next" at bounding box center [684, 32] width 95 height 58
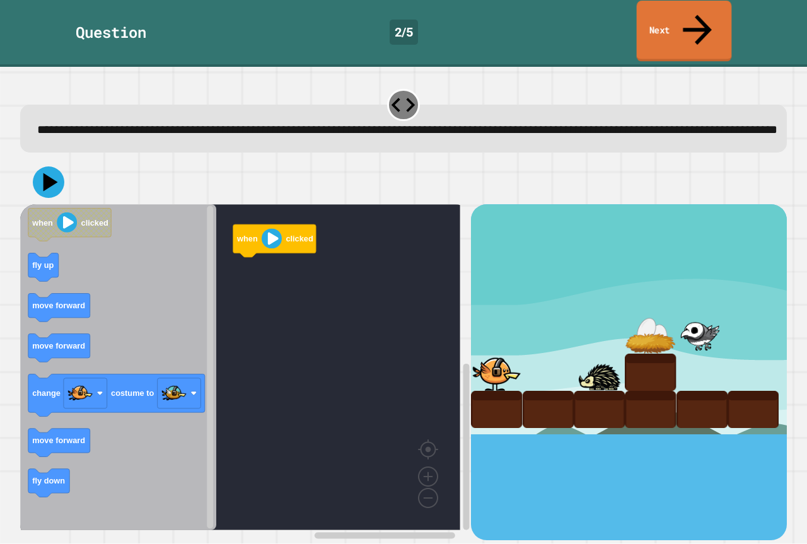
click at [668, 6] on link "Next" at bounding box center [684, 31] width 95 height 61
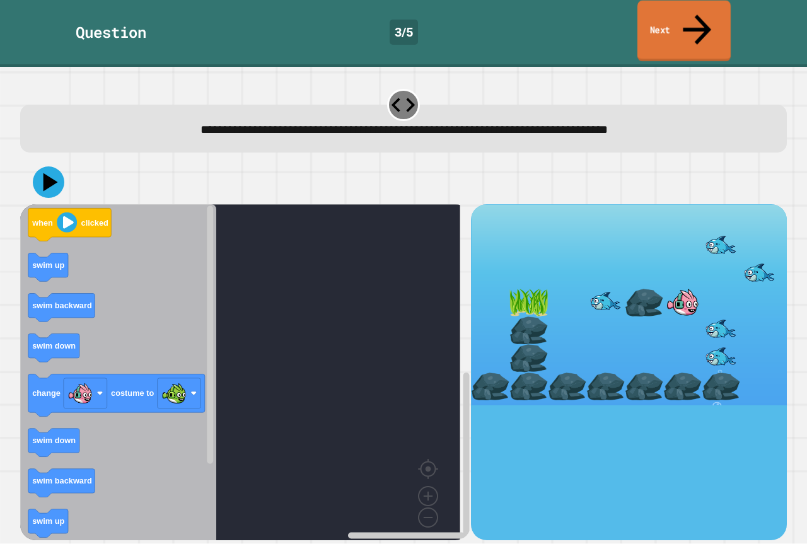
click at [662, 25] on link "Next" at bounding box center [683, 31] width 93 height 61
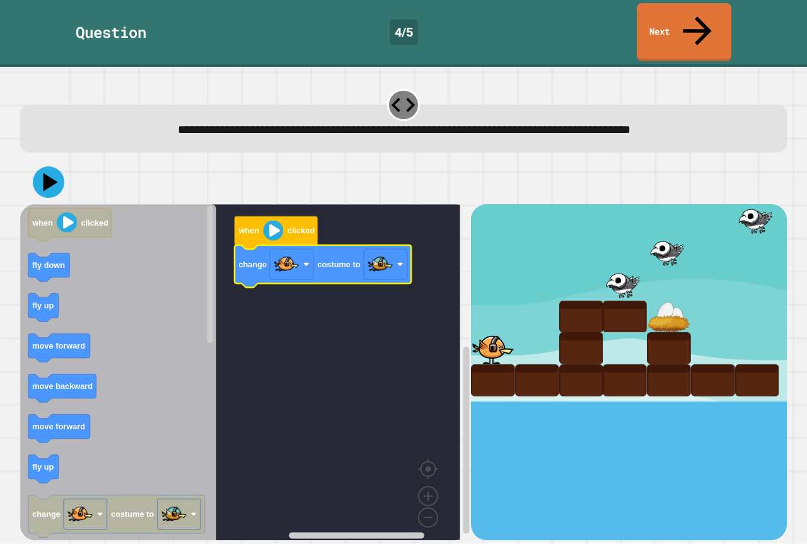
click at [56, 296] on icon "Blockly Workspace" at bounding box center [118, 377] width 196 height 346
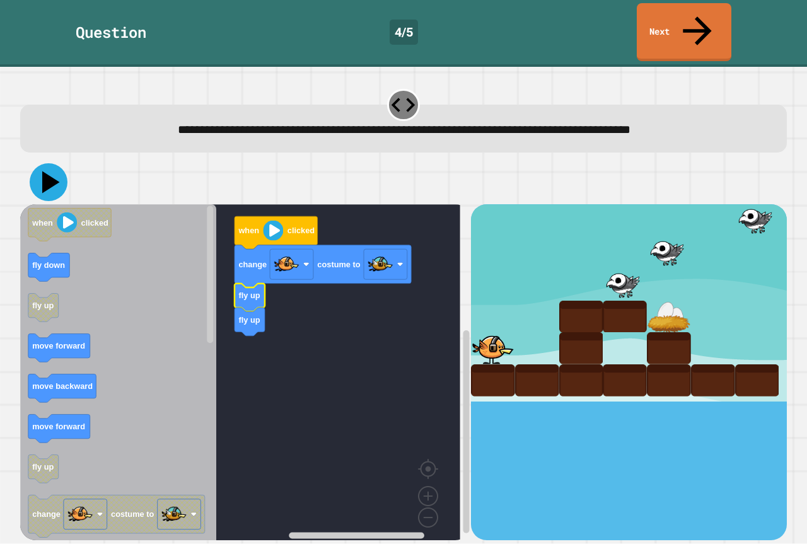
click at [53, 171] on icon at bounding box center [51, 182] width 18 height 22
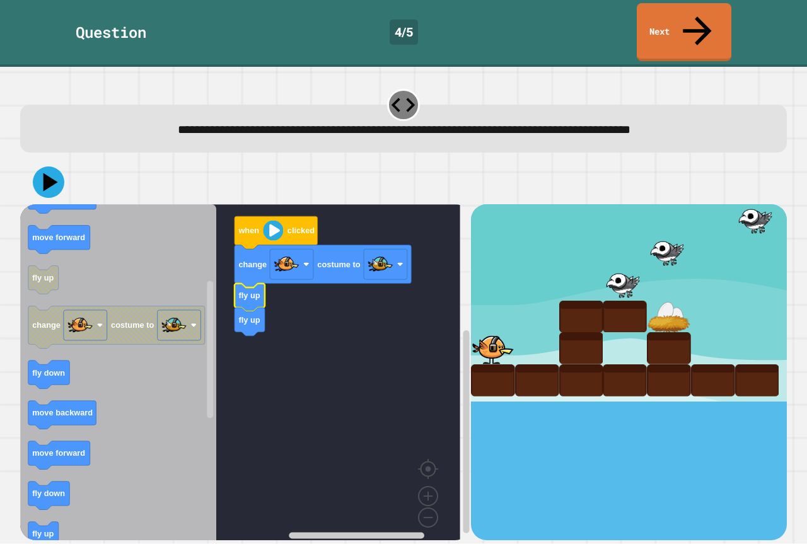
click at [50, 491] on icon "Blockly Workspace" at bounding box center [118, 377] width 196 height 346
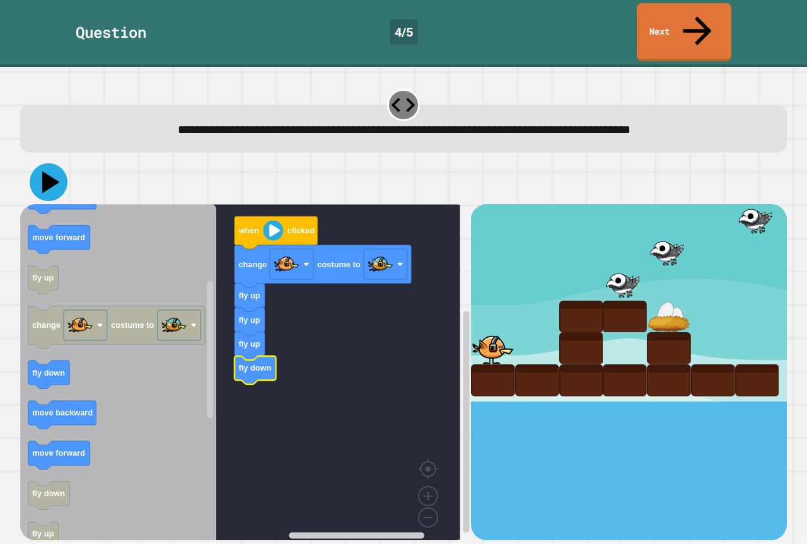
click at [44, 171] on icon at bounding box center [51, 182] width 18 height 22
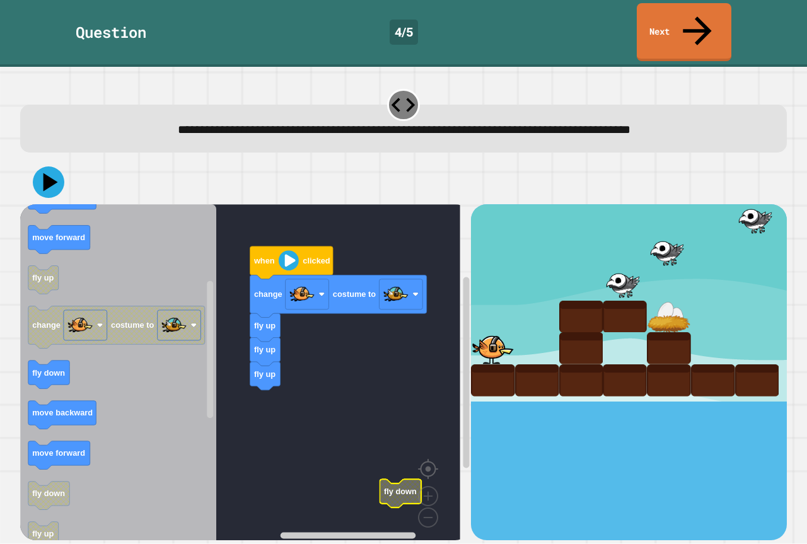
click at [425, 436] on image "Blockly Workspace" at bounding box center [448, 440] width 61 height 78
click at [431, 439] on image "Blockly Workspace" at bounding box center [448, 440] width 61 height 78
click at [334, 361] on rect "Blockly Workspace" at bounding box center [240, 377] width 440 height 346
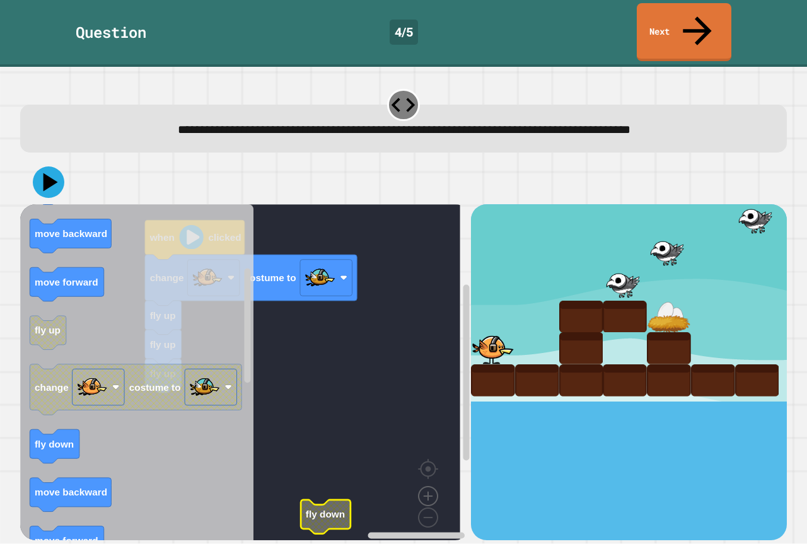
click at [431, 465] on image "Blockly Workspace" at bounding box center [428, 467] width 61 height 78
click at [424, 463] on image "Blockly Workspace" at bounding box center [428, 467] width 61 height 78
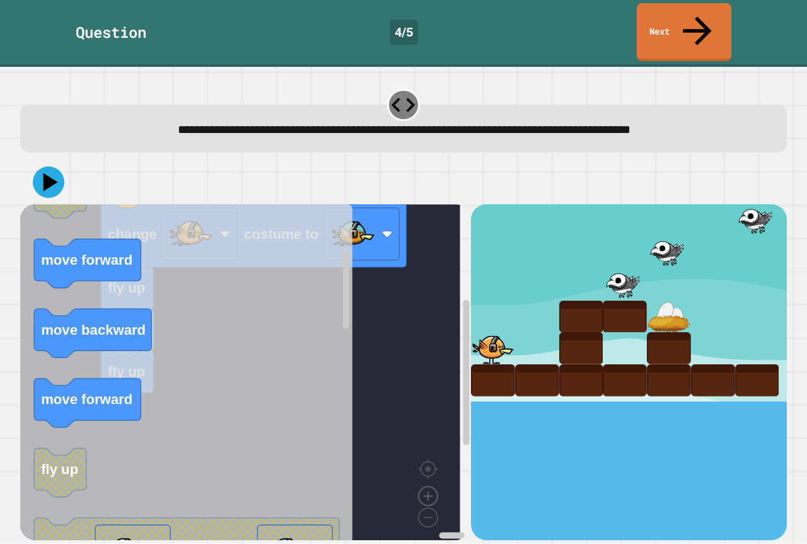
click at [424, 463] on image "Blockly Workspace" at bounding box center [428, 467] width 61 height 78
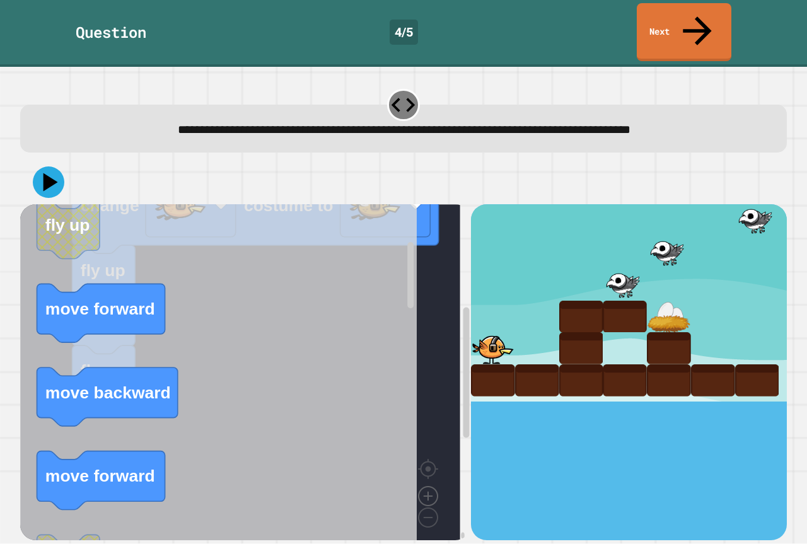
click at [424, 463] on div "when clicked change costume to fly up fly up fly up fly down when clicked fly d…" at bounding box center [245, 371] width 451 height 335
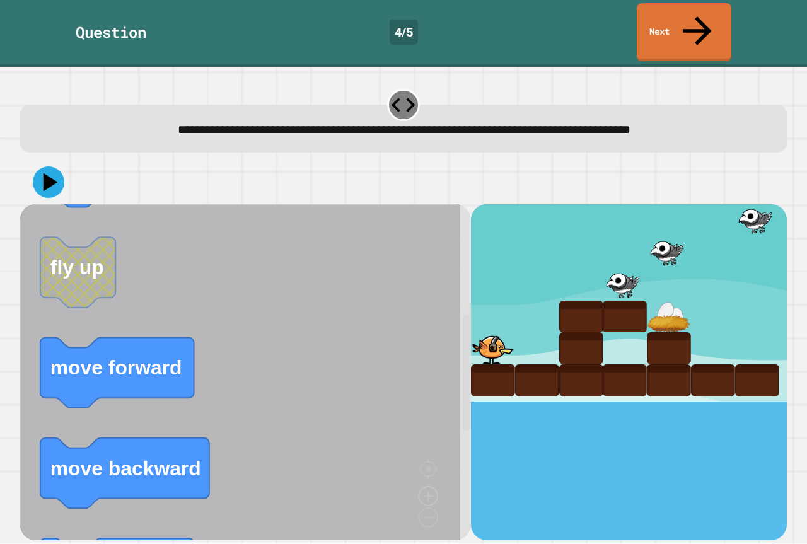
click at [424, 463] on icon "Blockly Workspace" at bounding box center [257, 377] width 474 height 346
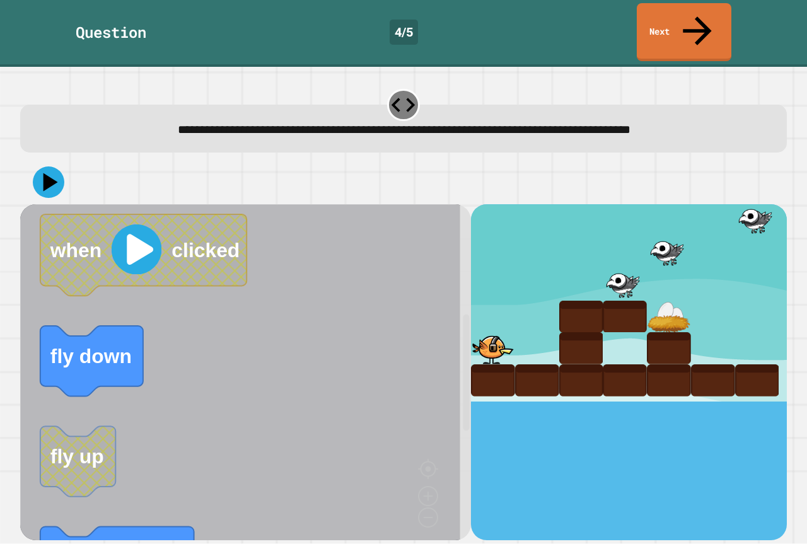
click at [375, 543] on html "**********" at bounding box center [403, 272] width 807 height 544
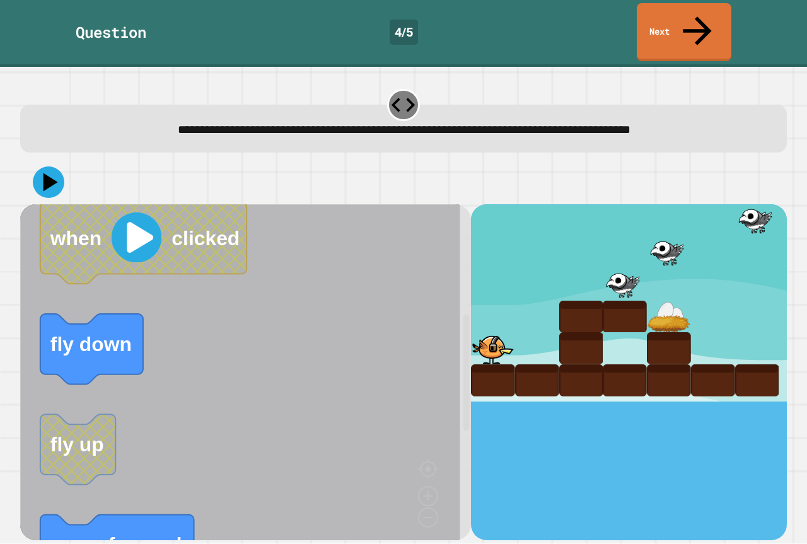
click at [380, 543] on html "**********" at bounding box center [403, 272] width 807 height 544
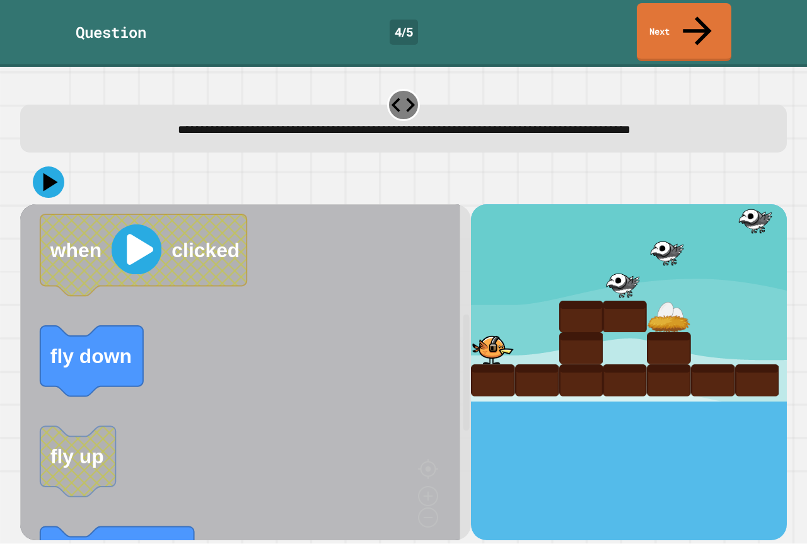
click at [383, 512] on icon "Blockly Workspace" at bounding box center [257, 377] width 474 height 346
click at [680, 25] on link "Next" at bounding box center [684, 31] width 93 height 61
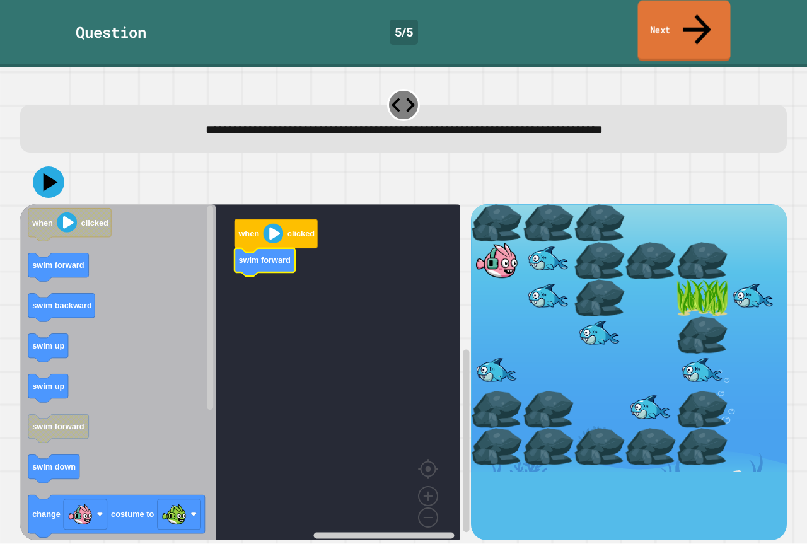
click at [682, 18] on link "Next" at bounding box center [684, 31] width 93 height 61
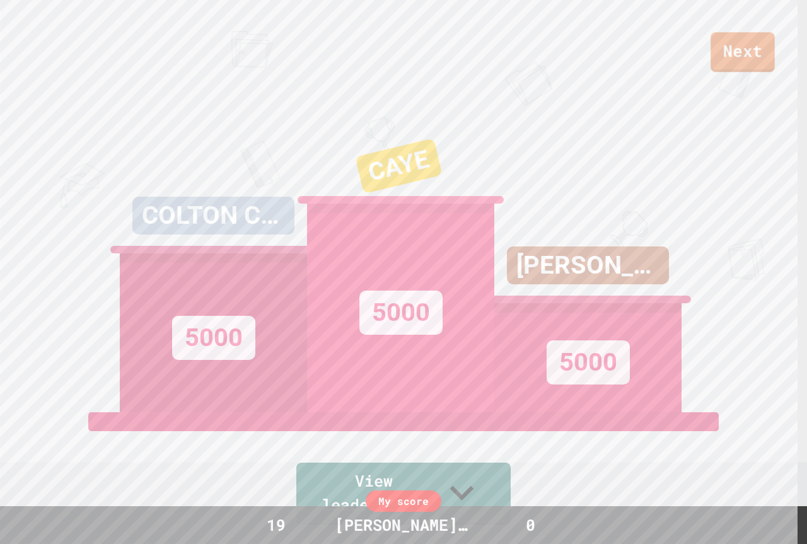
click at [778, 49] on div "Next" at bounding box center [403, 35] width 807 height 71
click at [770, 51] on link "Next" at bounding box center [743, 51] width 66 height 42
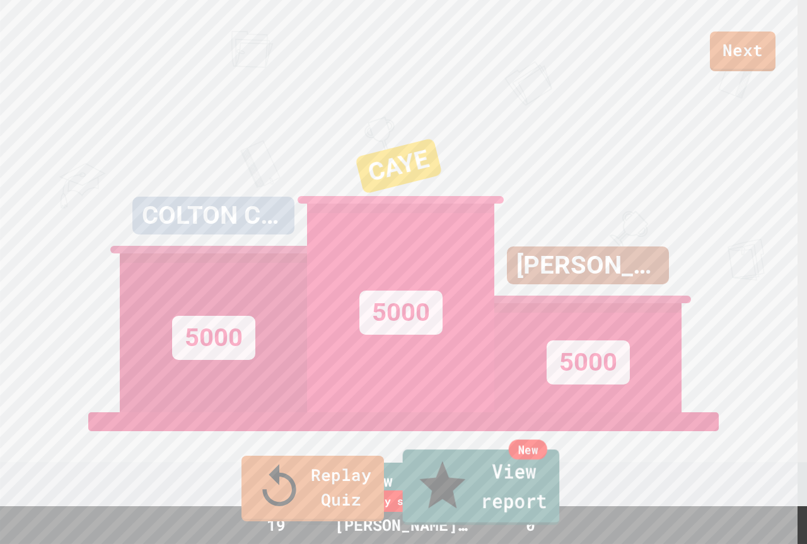
click at [448, 492] on link "New View report" at bounding box center [481, 488] width 157 height 76
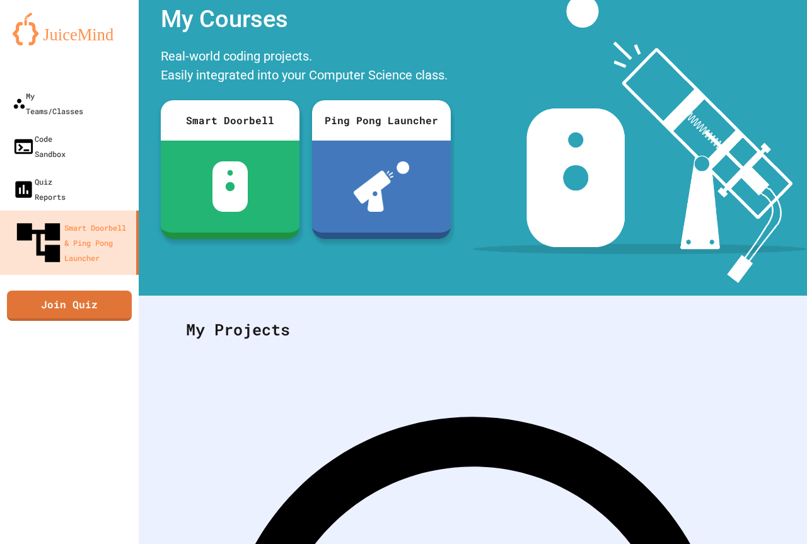
scroll to position [25, 0]
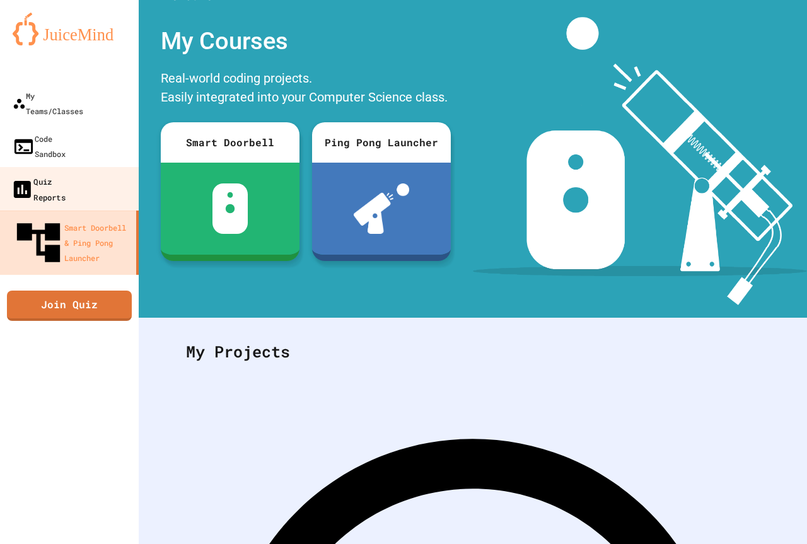
click at [62, 167] on link "Quiz Reports" at bounding box center [69, 189] width 143 height 44
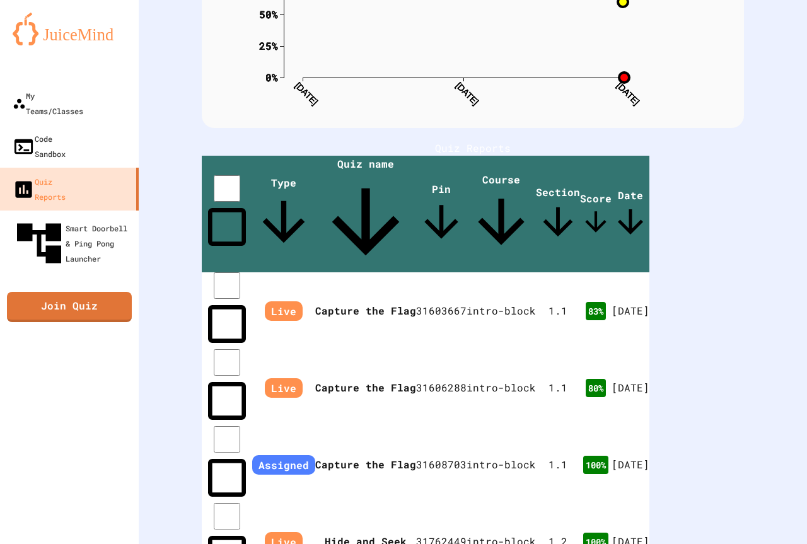
scroll to position [183, 0]
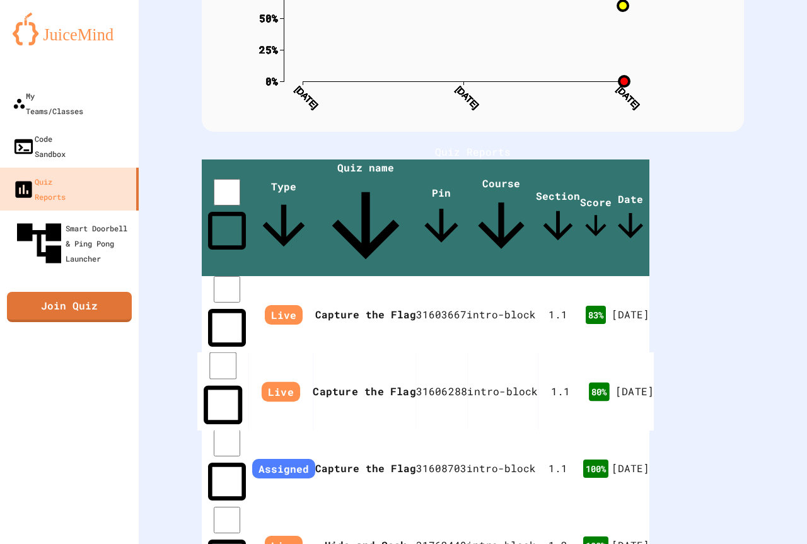
scroll to position [193, 0]
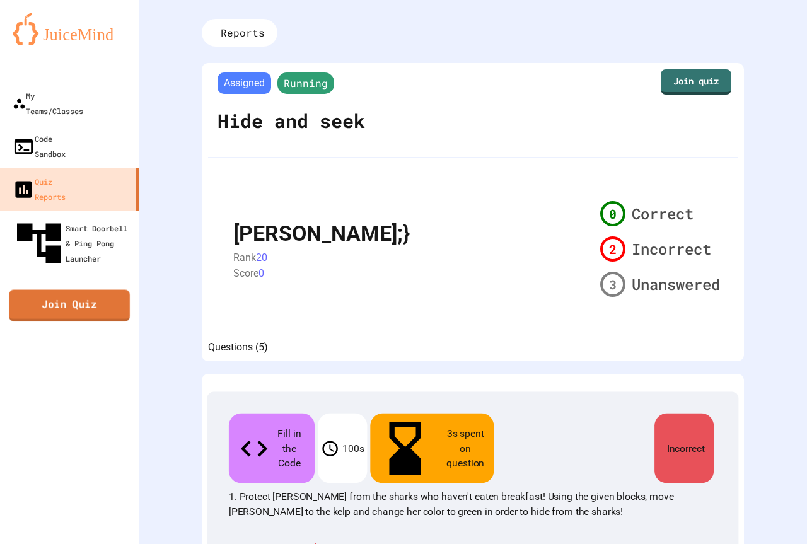
click at [79, 290] on link "Join Quiz" at bounding box center [69, 306] width 121 height 32
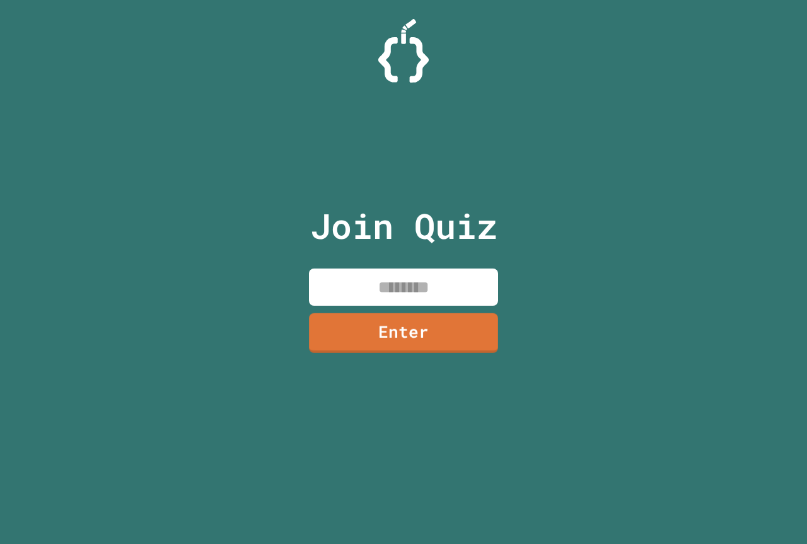
click at [414, 291] on input at bounding box center [403, 287] width 189 height 37
paste input "********"
click at [407, 291] on input "********" at bounding box center [403, 287] width 189 height 37
type input "********"
click at [417, 320] on link "Enter" at bounding box center [403, 332] width 190 height 42
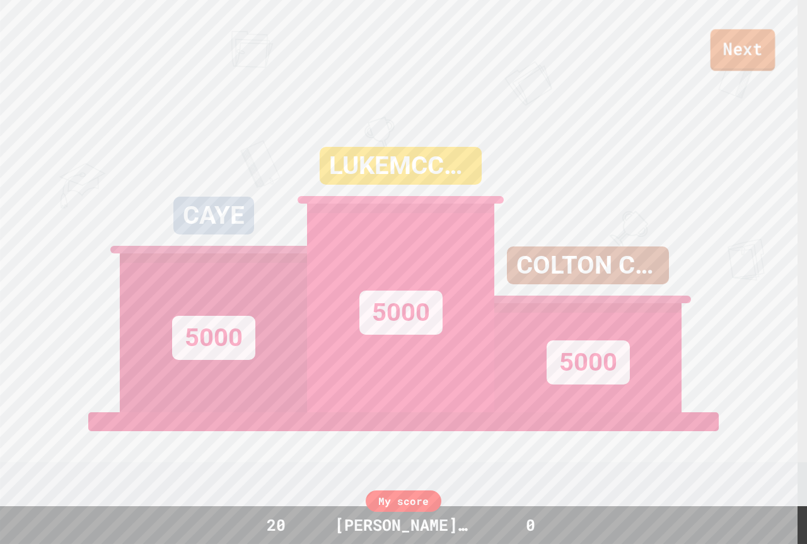
click at [768, 37] on link "Next" at bounding box center [743, 50] width 65 height 42
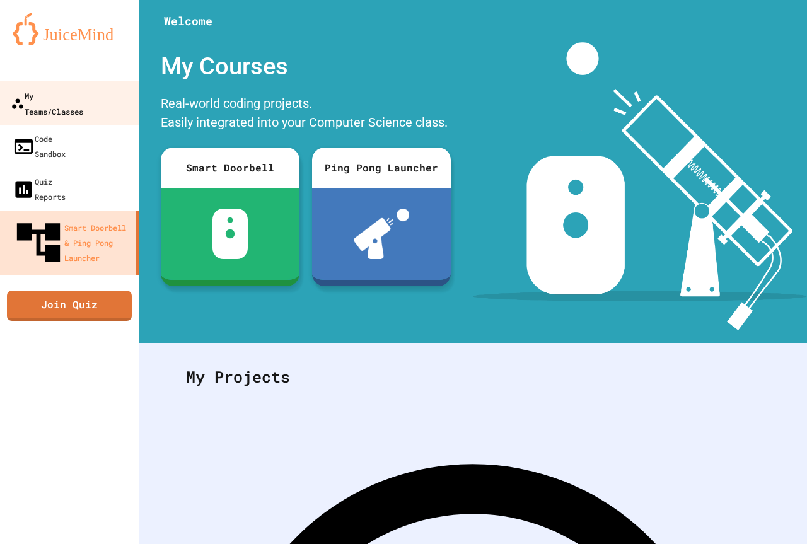
click at [83, 97] on div "My Teams/Classes" at bounding box center [47, 103] width 73 height 31
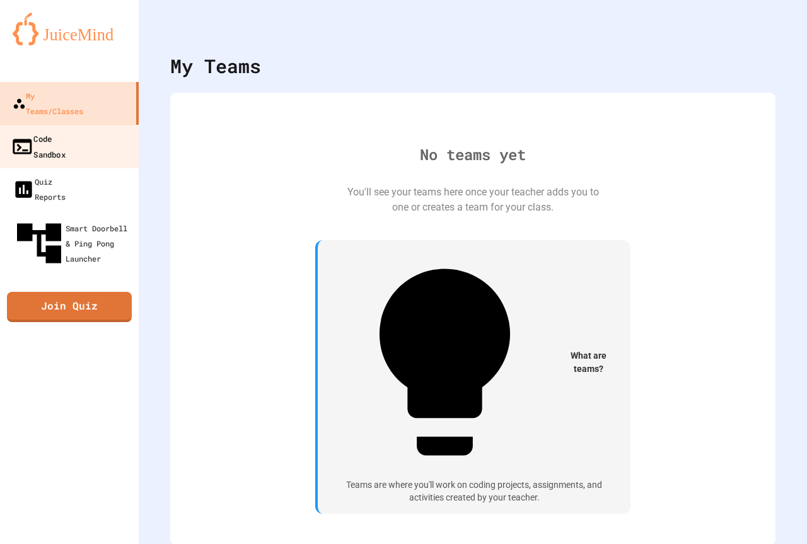
click at [88, 124] on link "Code Sandbox" at bounding box center [69, 146] width 143 height 44
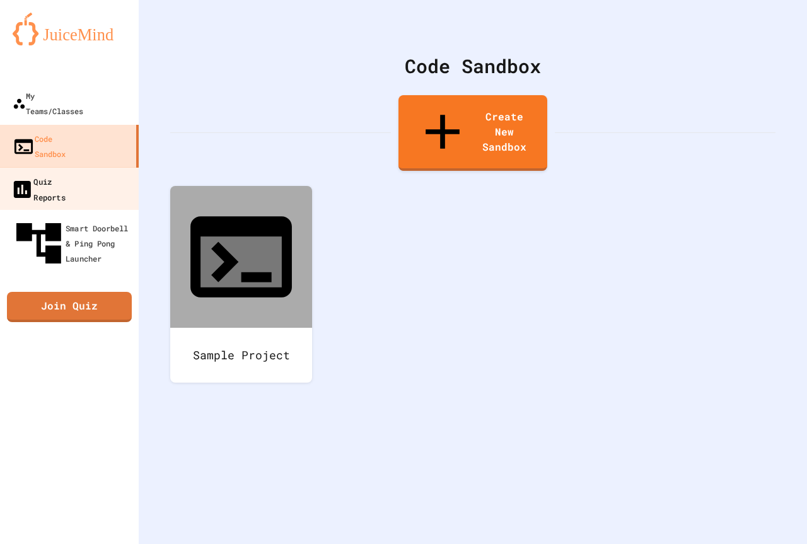
click at [35, 173] on div "Quiz Reports" at bounding box center [38, 188] width 55 height 31
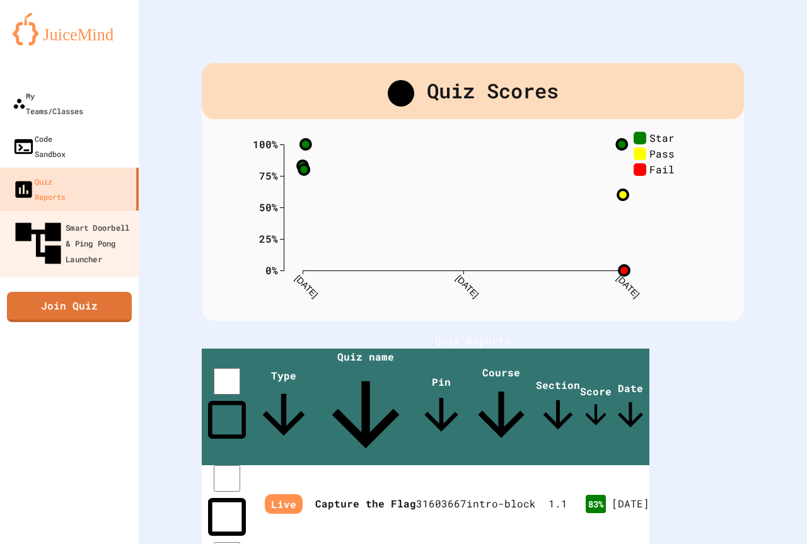
click at [45, 214] on div "My Teams/Classes Code Sandbox Quiz Reports Smart Doorbell & Ping Pong Launcher …" at bounding box center [69, 272] width 139 height 544
click at [54, 209] on link "Smart Doorbell & Ping Pong Launcher" at bounding box center [69, 242] width 143 height 67
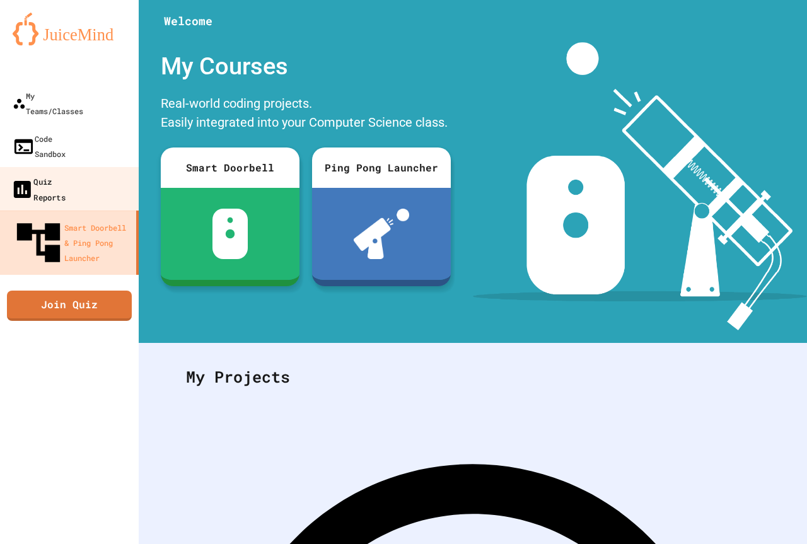
click at [66, 173] on div "Quiz Reports" at bounding box center [38, 188] width 55 height 31
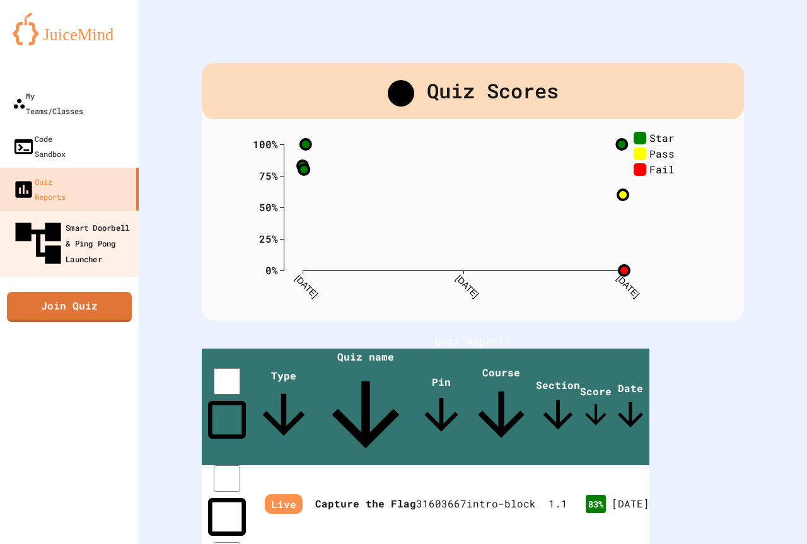
click at [72, 216] on div "Smart Doorbell & Ping Pong Launcher" at bounding box center [73, 243] width 125 height 55
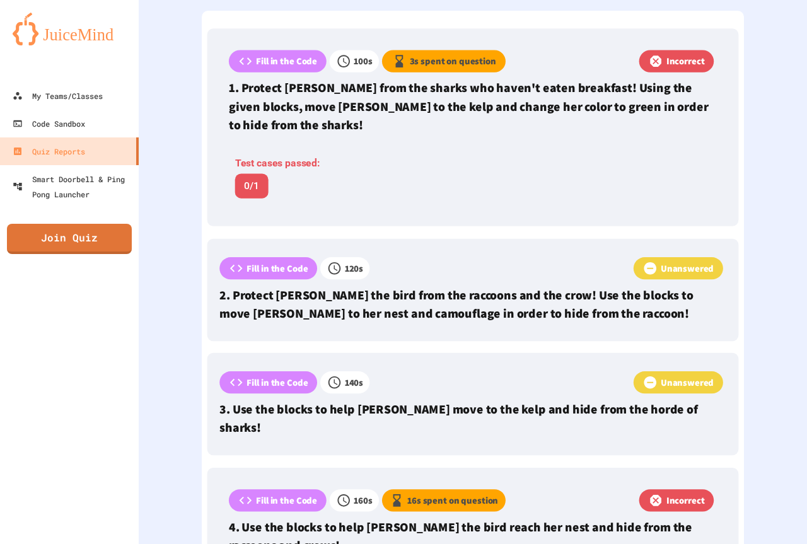
scroll to position [504, 0]
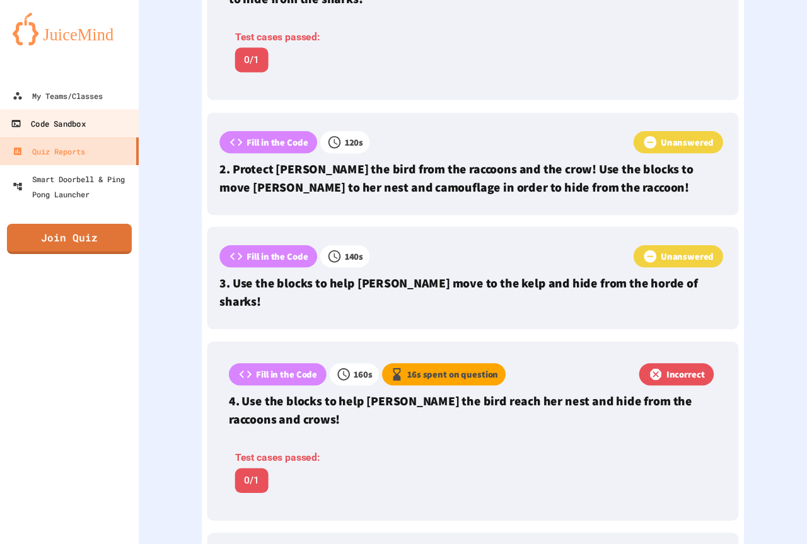
click at [68, 132] on link "Code Sandbox" at bounding box center [69, 123] width 143 height 28
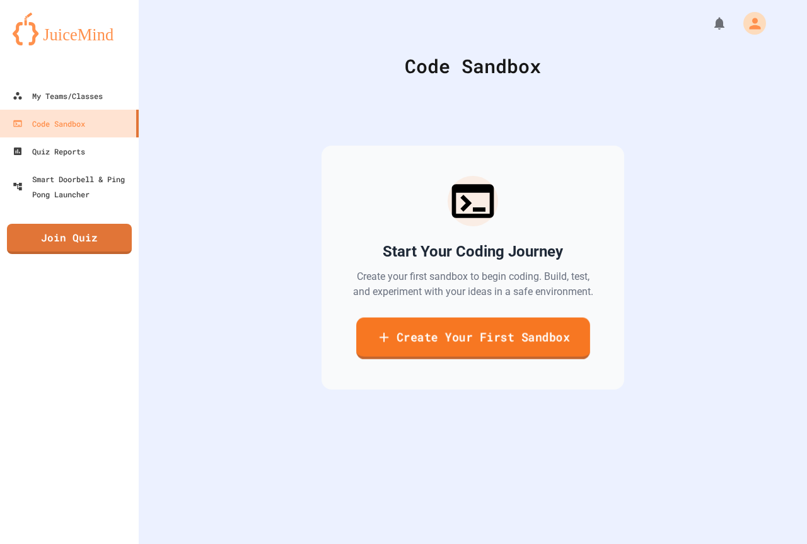
click at [448, 339] on link "Create Your First Sandbox" at bounding box center [473, 339] width 234 height 42
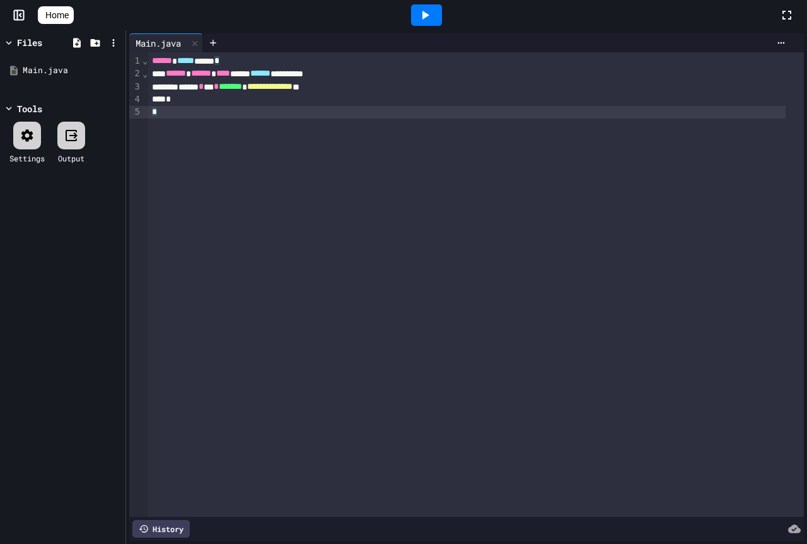
click at [197, 120] on div "**********" at bounding box center [476, 284] width 656 height 465
